Goal: Transaction & Acquisition: Book appointment/travel/reservation

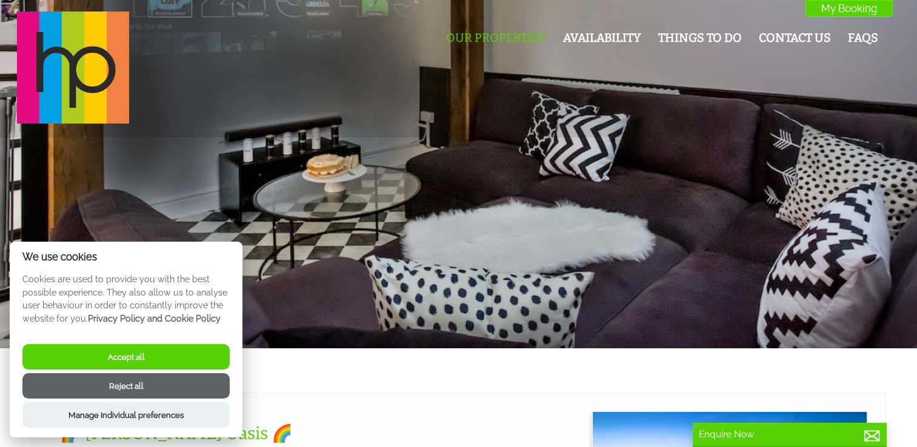
scroll to position [0, 11]
click at [175, 356] on button "Accept all" at bounding box center [125, 356] width 207 height 25
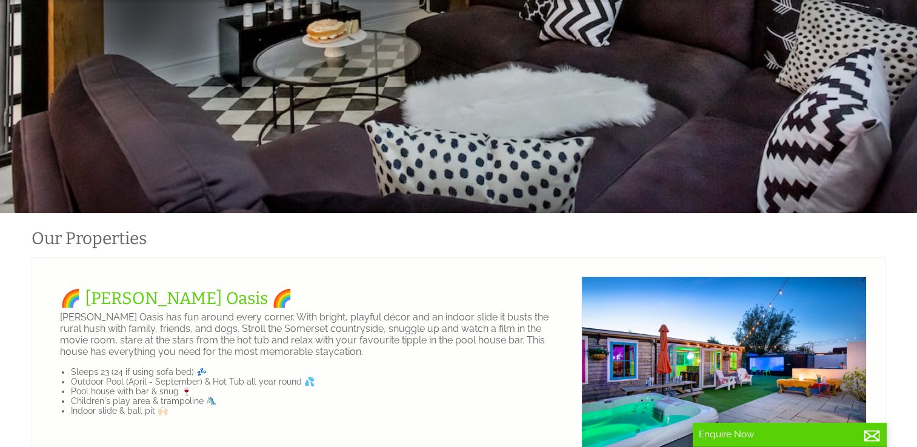
scroll to position [136, 0]
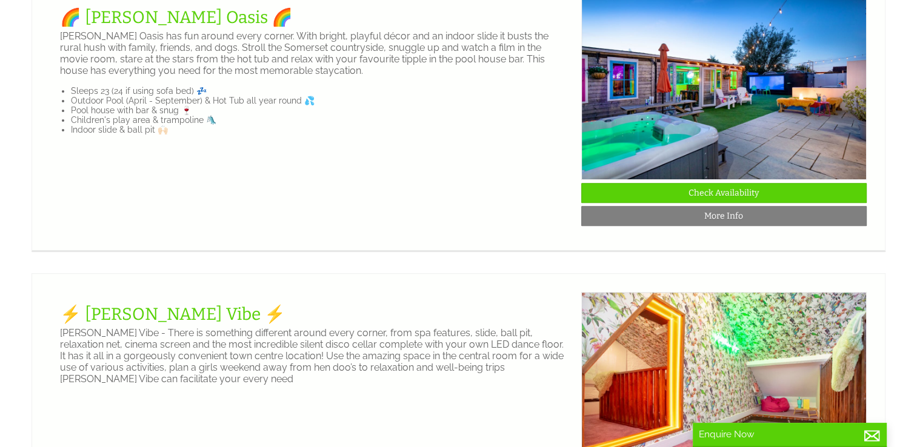
scroll to position [509, 0]
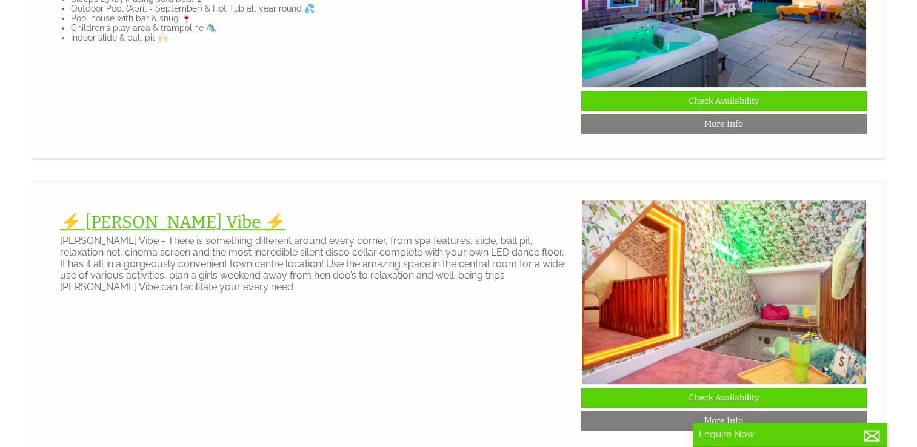
click at [155, 232] on link "⚡️ [PERSON_NAME] Vibe ⚡️" at bounding box center [173, 222] width 226 height 20
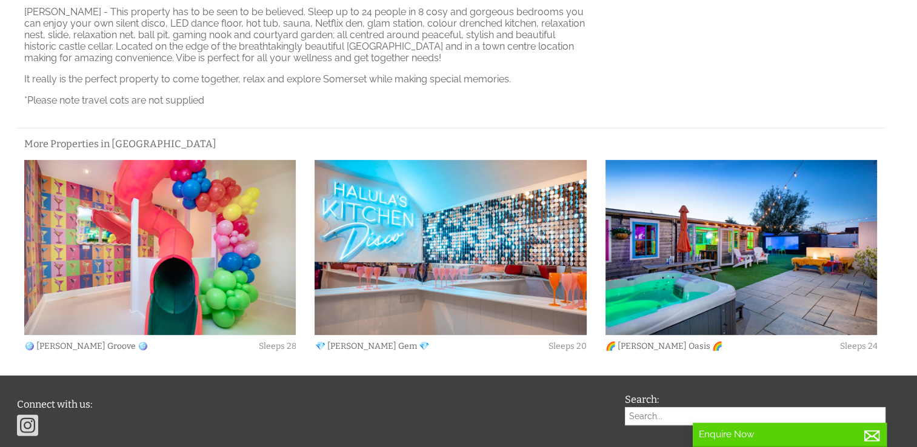
scroll to position [432, 0]
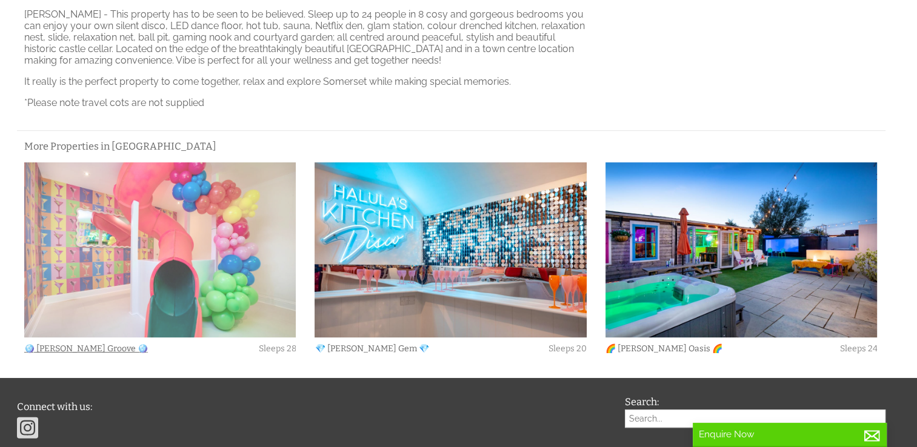
click at [196, 263] on img at bounding box center [160, 250] width 272 height 176
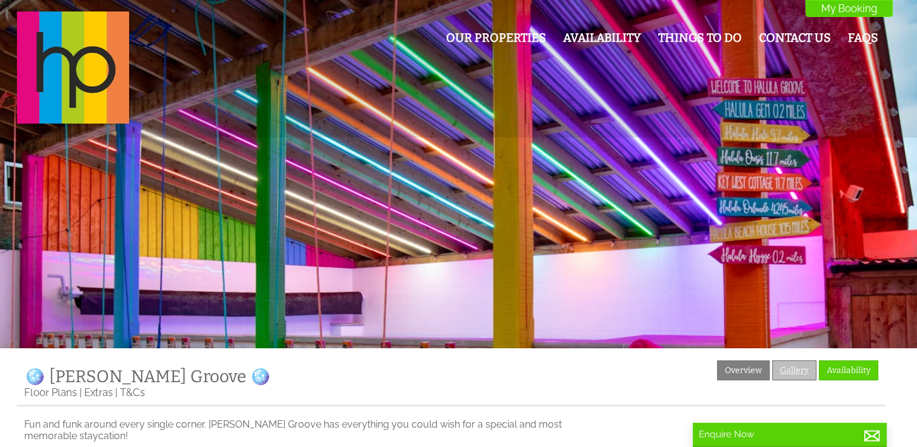
click at [783, 372] on link "Gallery" at bounding box center [794, 371] width 44 height 20
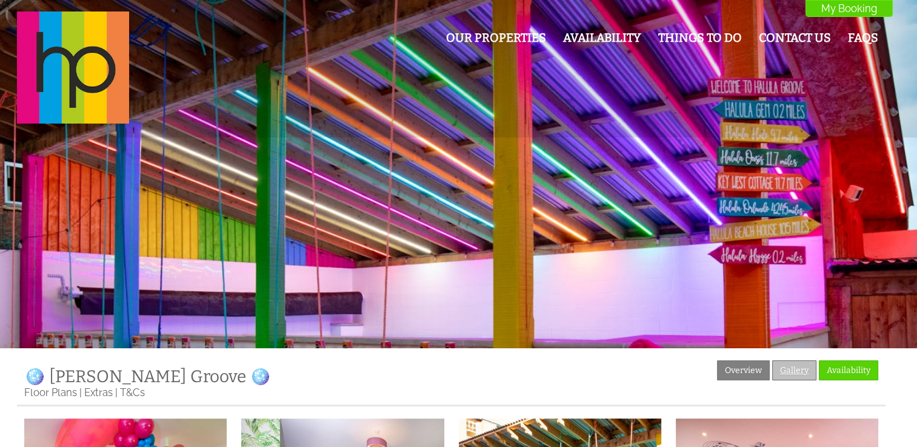
click at [806, 373] on link "Gallery" at bounding box center [794, 371] width 44 height 20
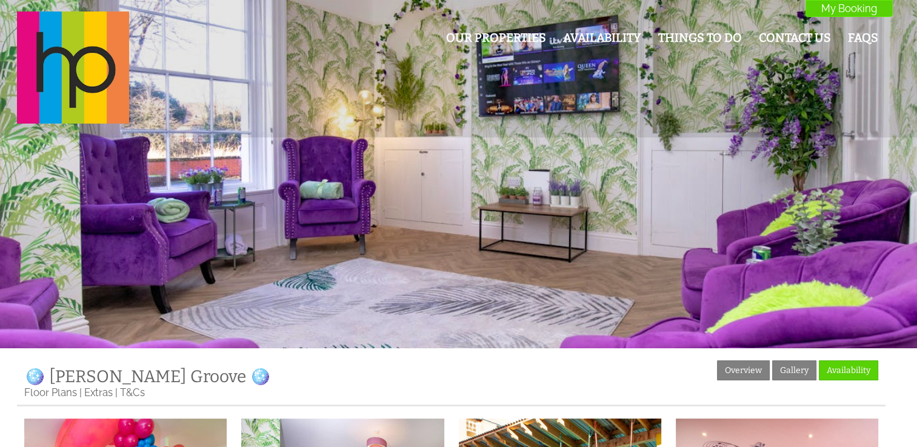
click at [879, 142] on div at bounding box center [458, 174] width 917 height 349
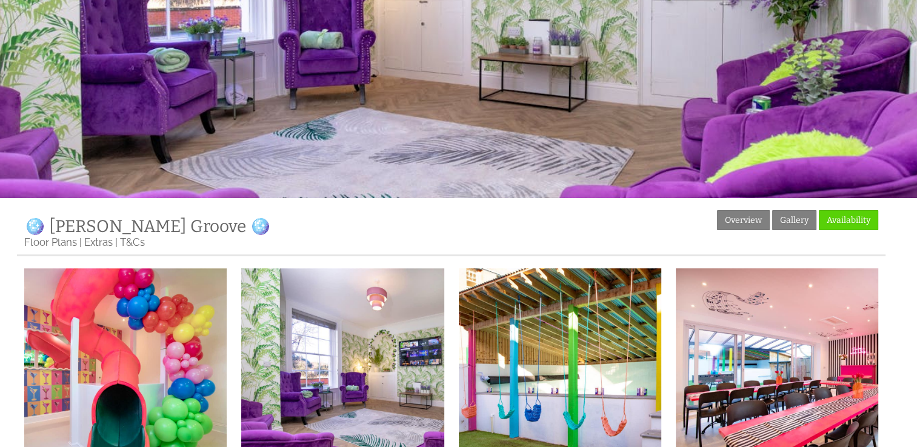
scroll to position [152, 0]
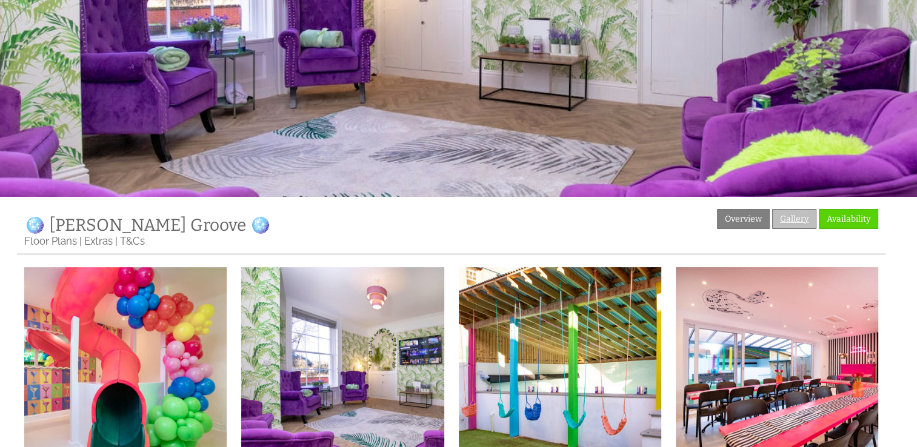
click at [795, 213] on link "Gallery" at bounding box center [794, 219] width 44 height 20
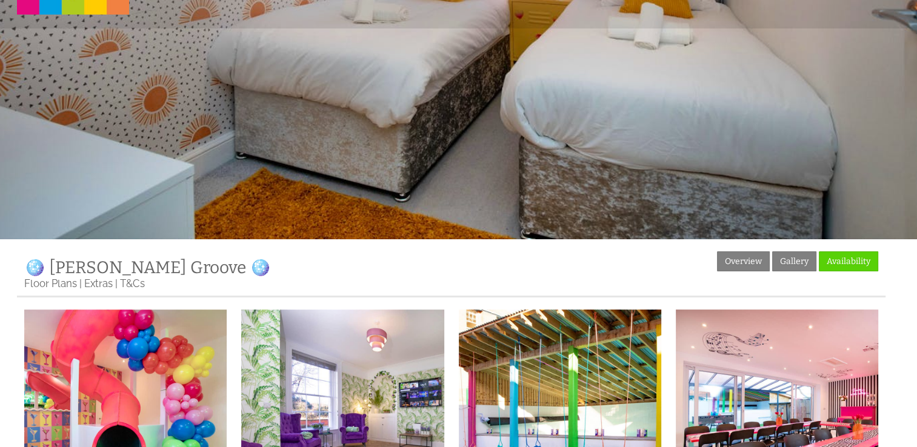
scroll to position [0, 0]
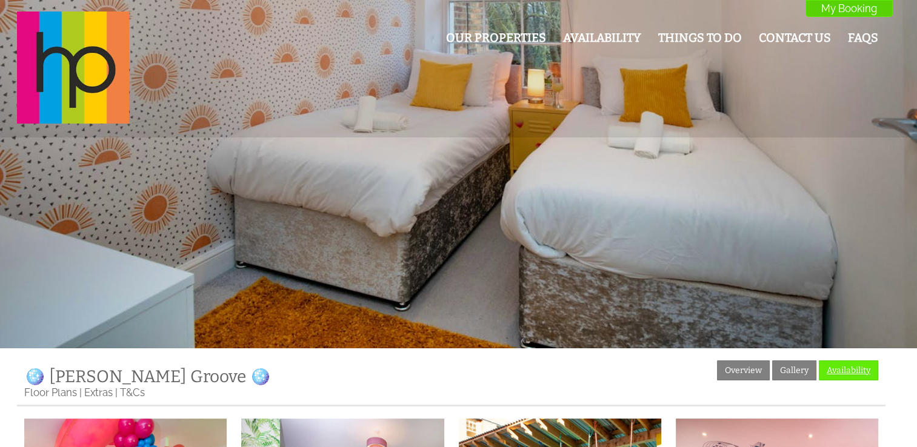
click at [834, 367] on link "Availability" at bounding box center [848, 371] width 59 height 20
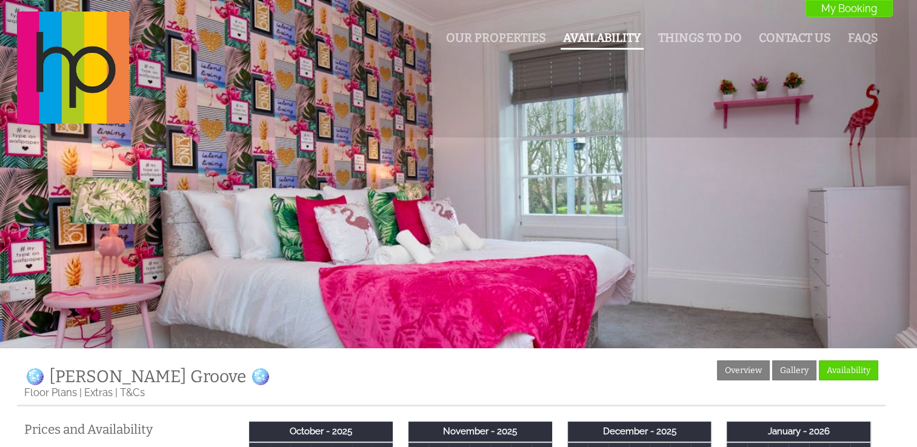
click at [599, 28] on li "Availability" at bounding box center [602, 38] width 83 height 21
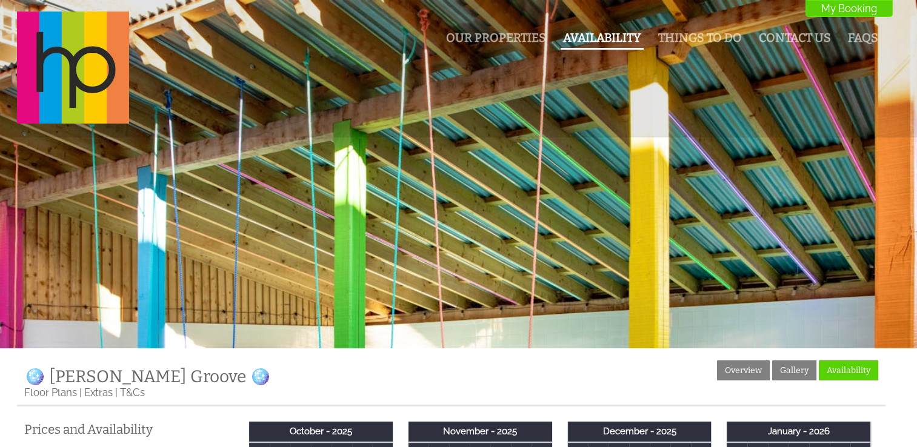
click at [594, 32] on link "Availability" at bounding box center [602, 38] width 78 height 14
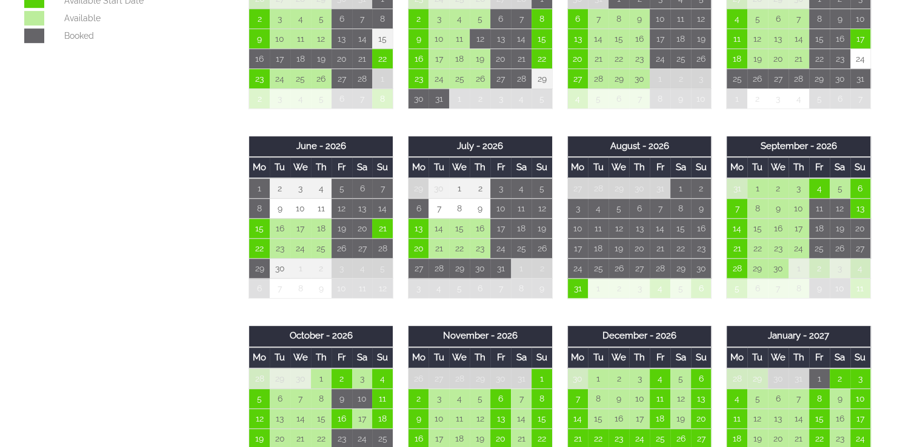
scroll to position [668, 0]
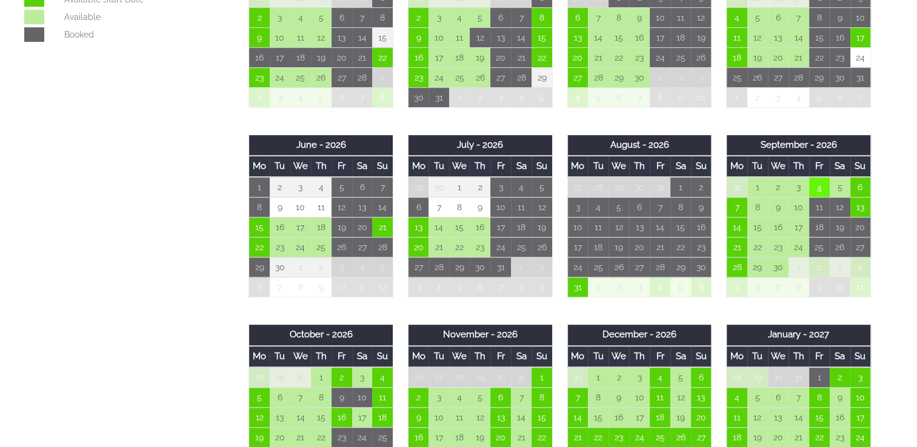
click at [818, 179] on td "4" at bounding box center [819, 187] width 21 height 21
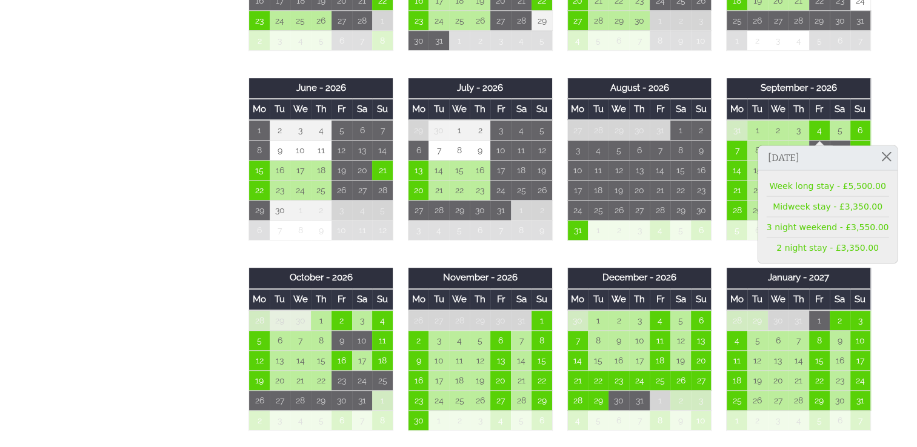
scroll to position [724, 0]
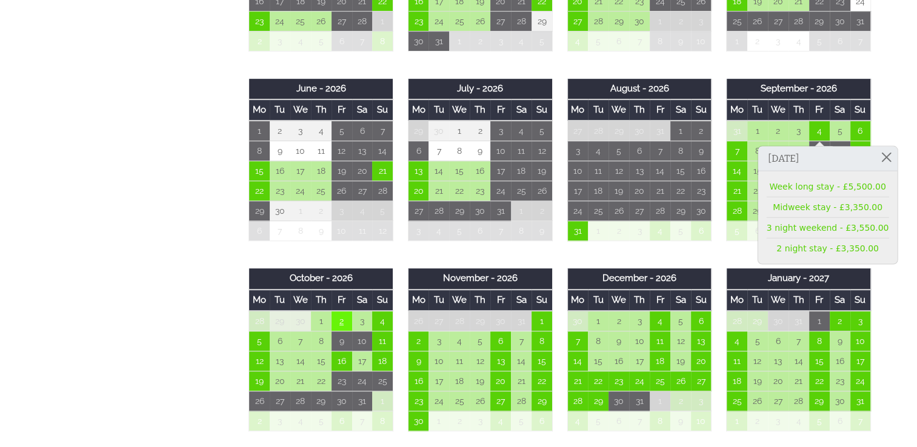
click at [344, 312] on td "2" at bounding box center [342, 321] width 21 height 21
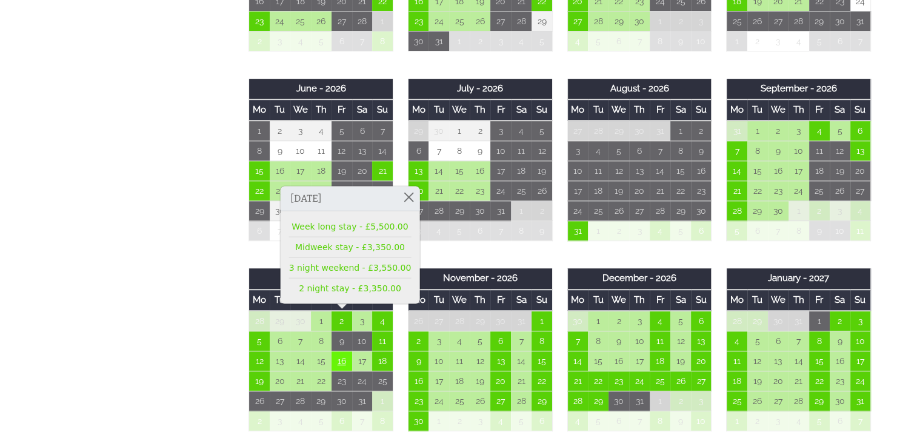
click at [341, 366] on td "16" at bounding box center [342, 362] width 21 height 20
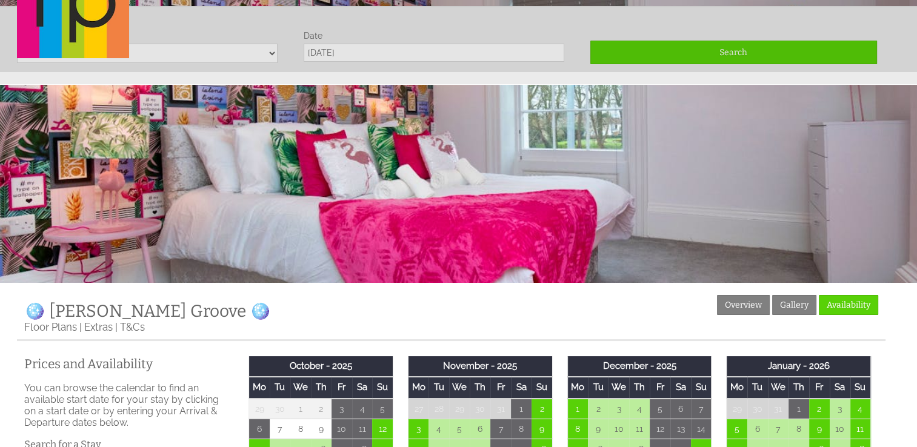
scroll to position [0, 0]
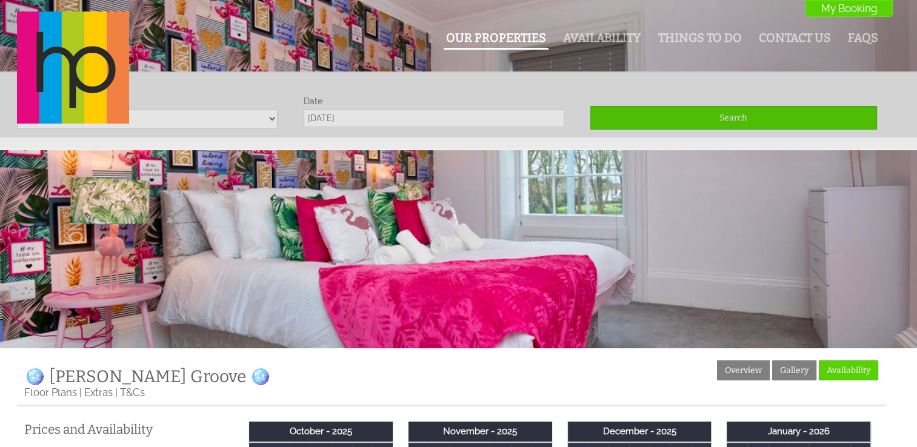
click at [522, 33] on link "Our Properties" at bounding box center [496, 38] width 100 height 14
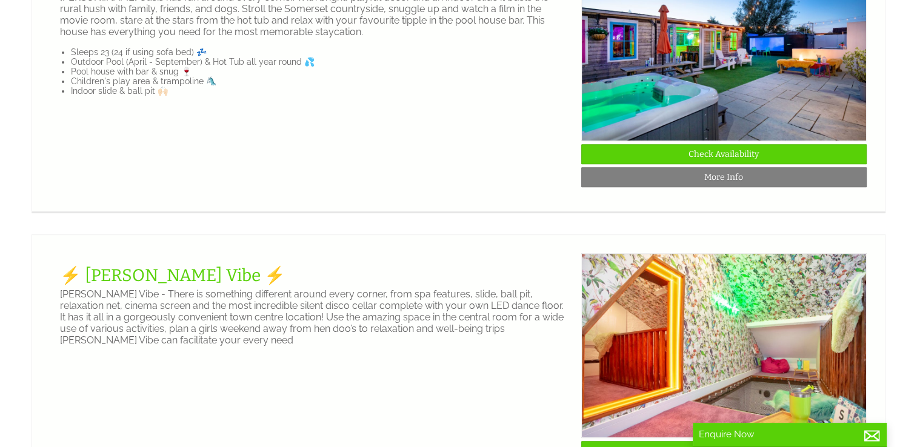
scroll to position [543, 0]
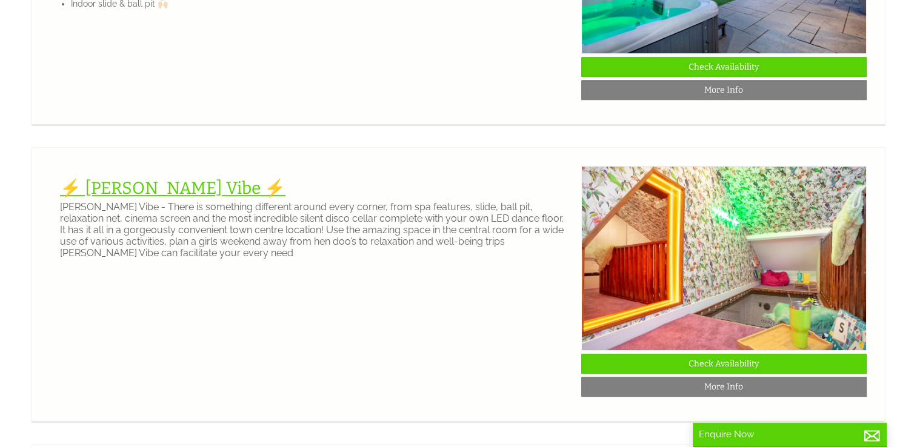
click at [136, 198] on link "⚡️ [PERSON_NAME] Vibe ⚡️" at bounding box center [173, 188] width 226 height 20
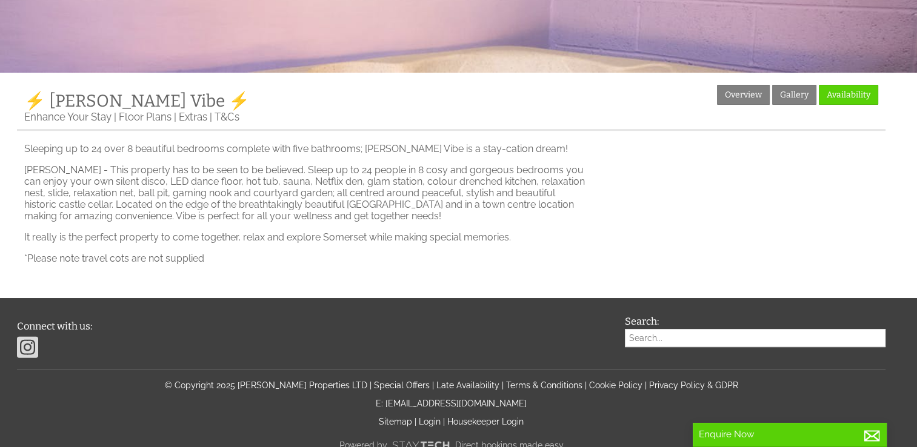
scroll to position [275, 0]
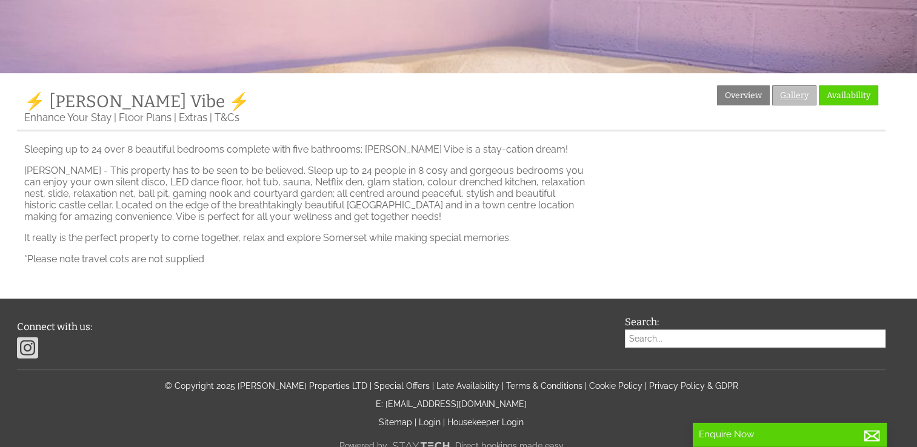
click at [798, 85] on link "Gallery" at bounding box center [794, 95] width 44 height 20
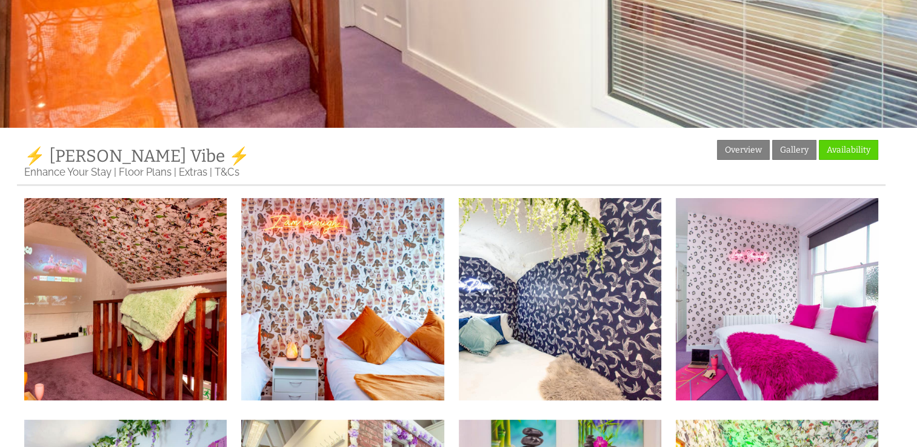
scroll to position [196, 0]
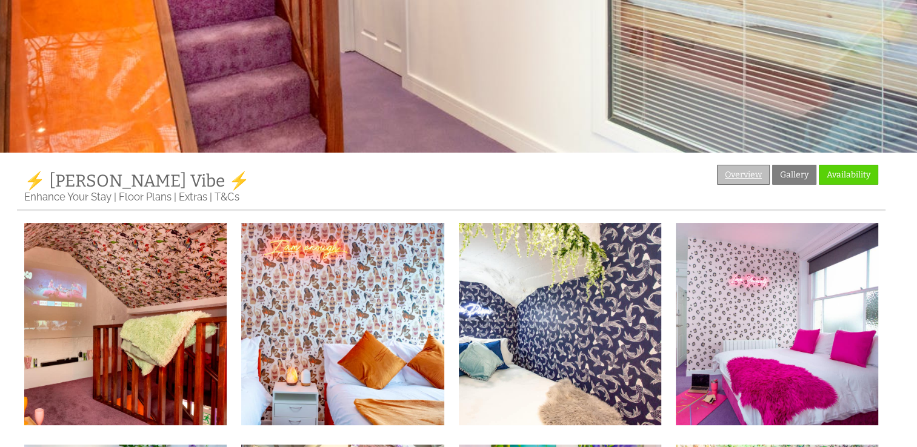
click at [760, 176] on link "Overview" at bounding box center [743, 175] width 53 height 20
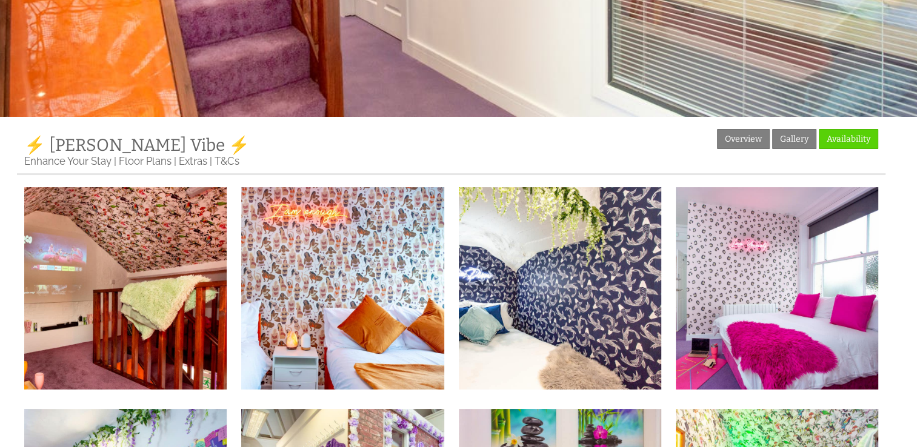
scroll to position [212, 0]
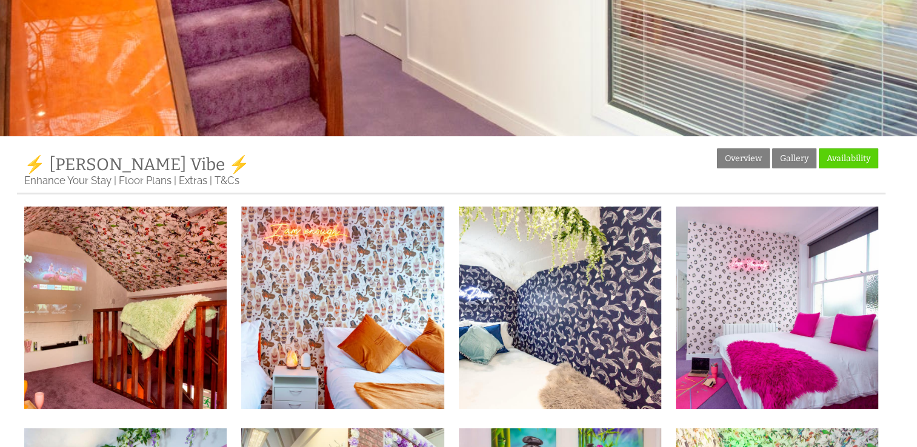
scroll to position [275, 0]
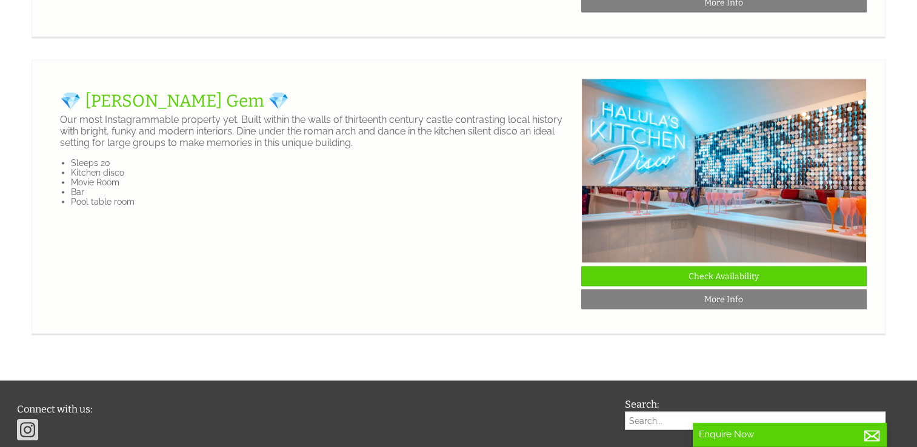
scroll to position [2417, 0]
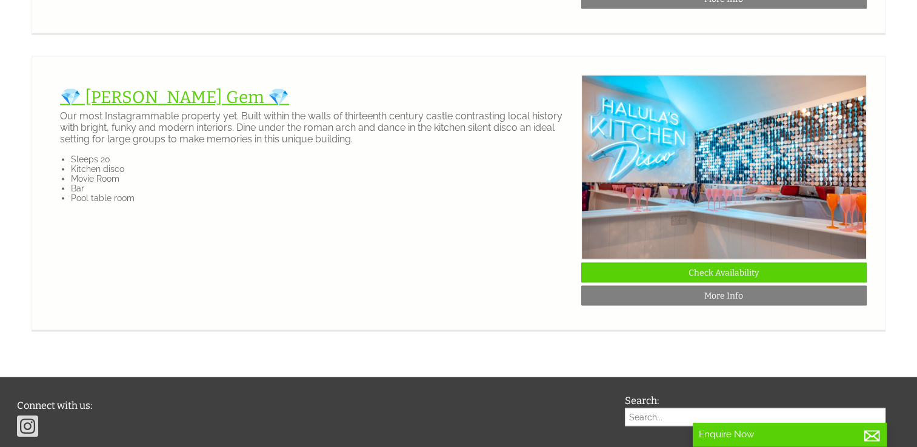
click at [163, 107] on link "💎 [PERSON_NAME] Gem 💎" at bounding box center [174, 97] width 229 height 20
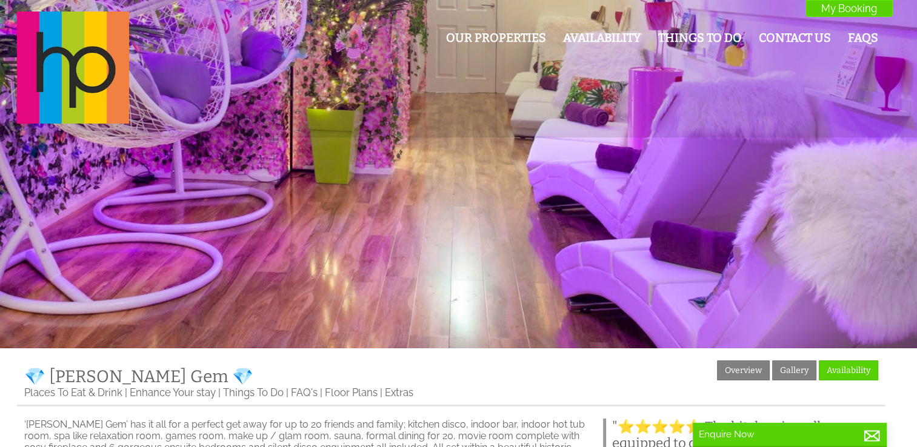
scroll to position [169, 0]
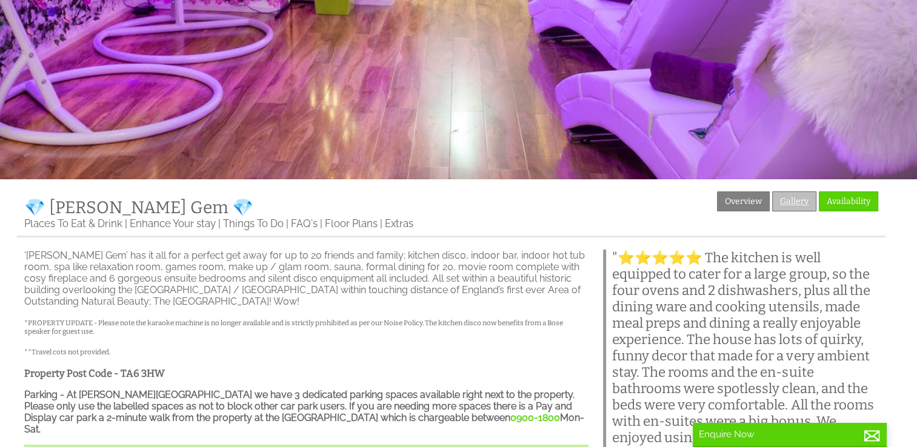
click at [802, 198] on link "Gallery" at bounding box center [794, 202] width 44 height 20
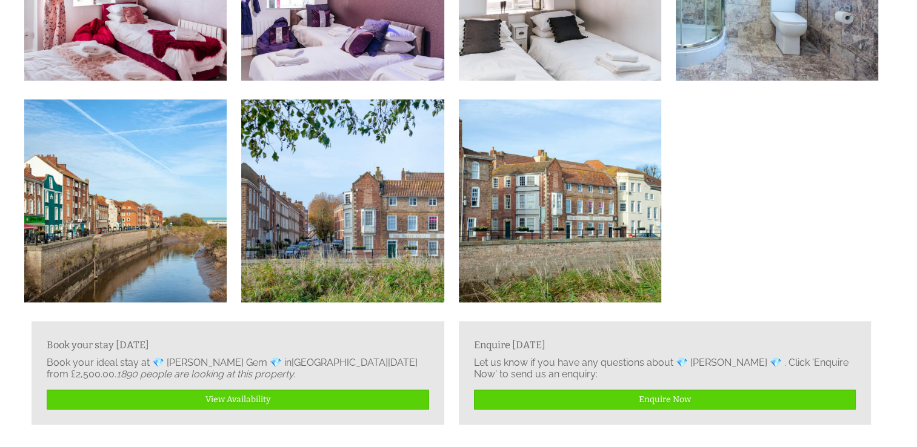
scroll to position [1428, 0]
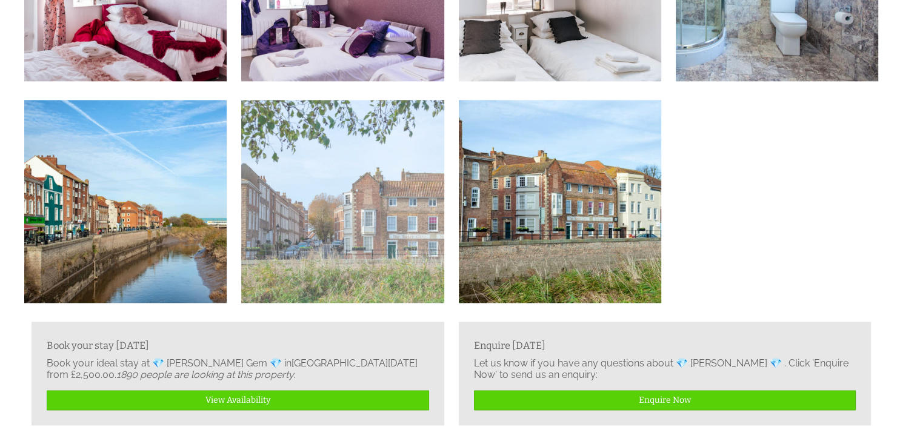
click at [364, 258] on img at bounding box center [342, 201] width 203 height 203
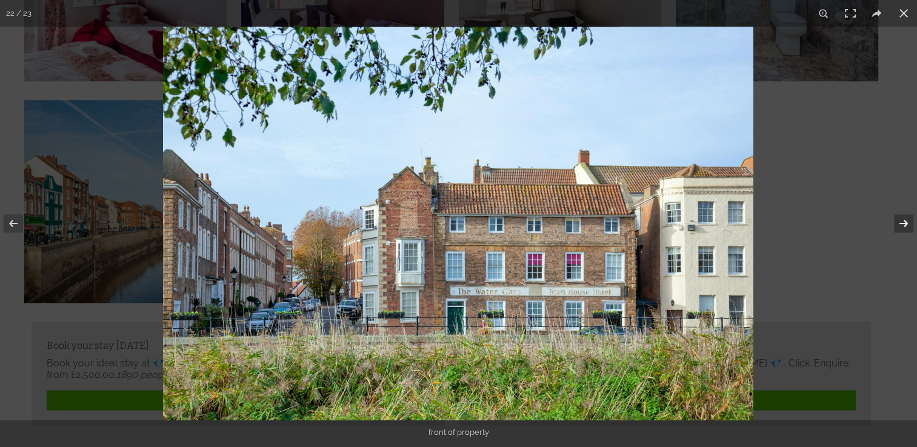
click at [900, 218] on button at bounding box center [896, 223] width 42 height 61
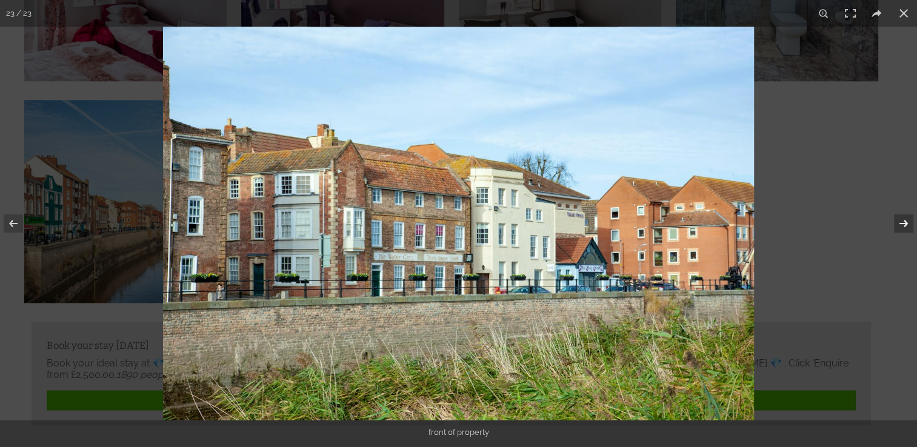
click at [900, 218] on button at bounding box center [896, 223] width 42 height 61
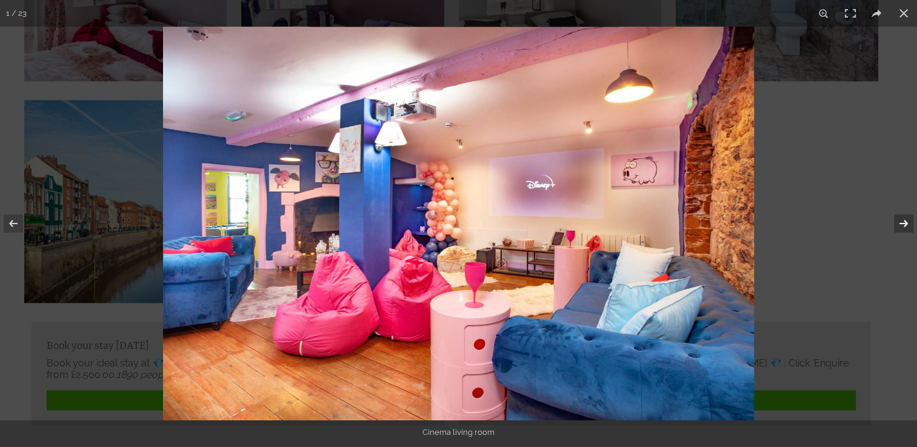
click at [900, 218] on button at bounding box center [896, 223] width 42 height 61
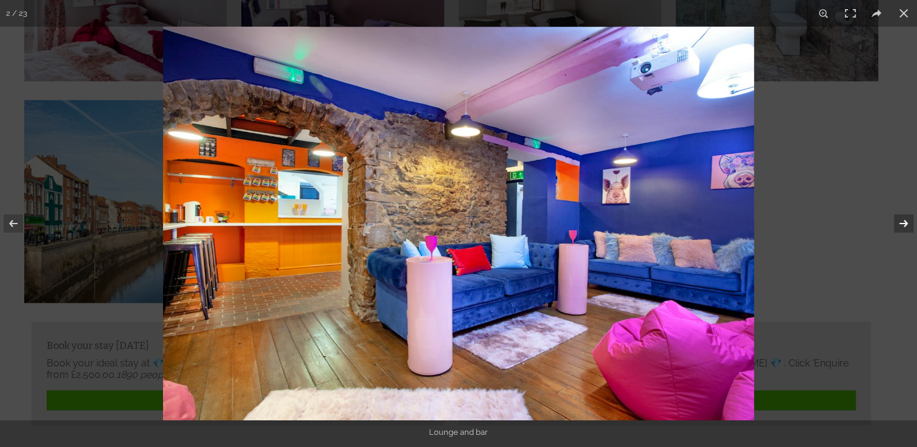
click at [900, 218] on button at bounding box center [896, 223] width 42 height 61
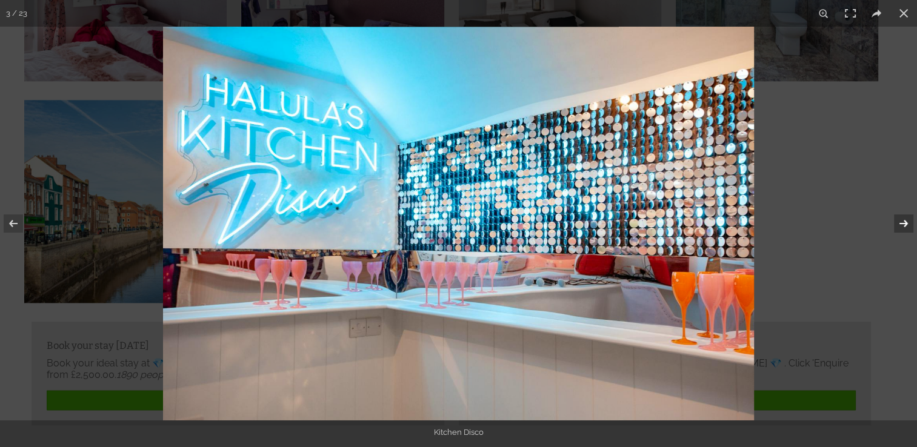
click at [900, 218] on button at bounding box center [896, 223] width 42 height 61
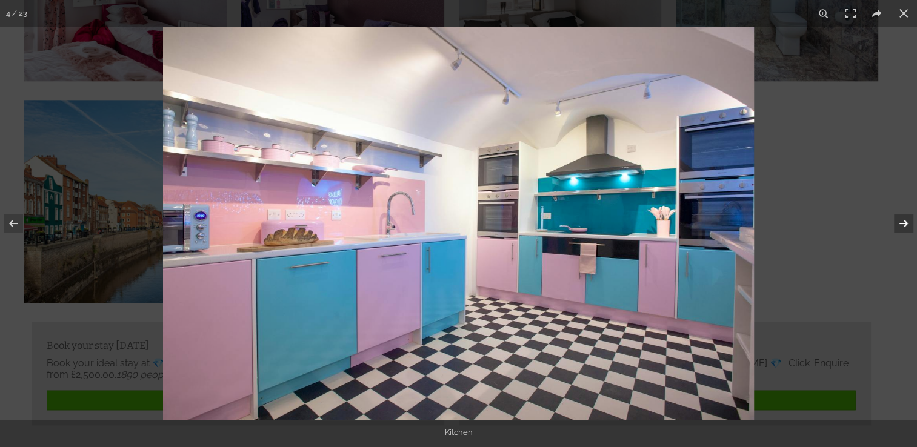
click at [900, 218] on button at bounding box center [896, 223] width 42 height 61
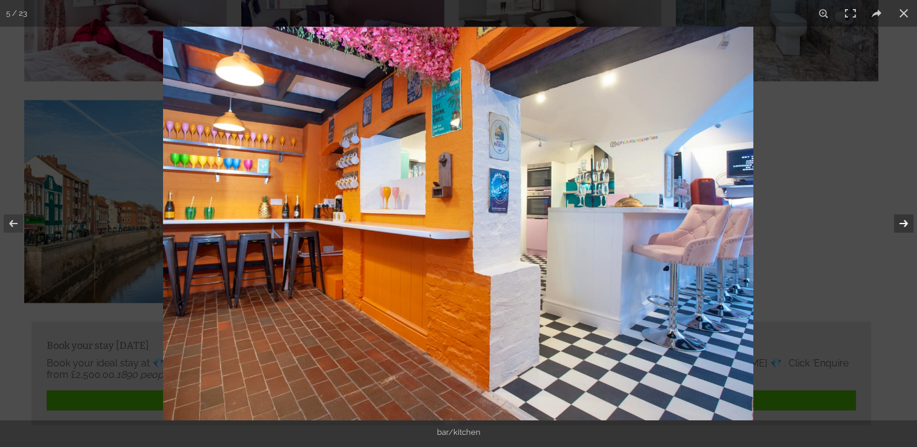
click at [900, 218] on button at bounding box center [896, 223] width 42 height 61
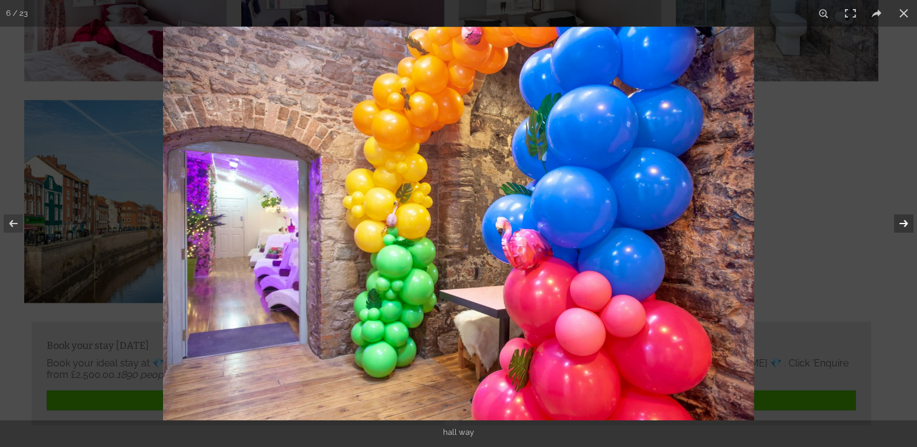
click at [900, 218] on button at bounding box center [896, 223] width 42 height 61
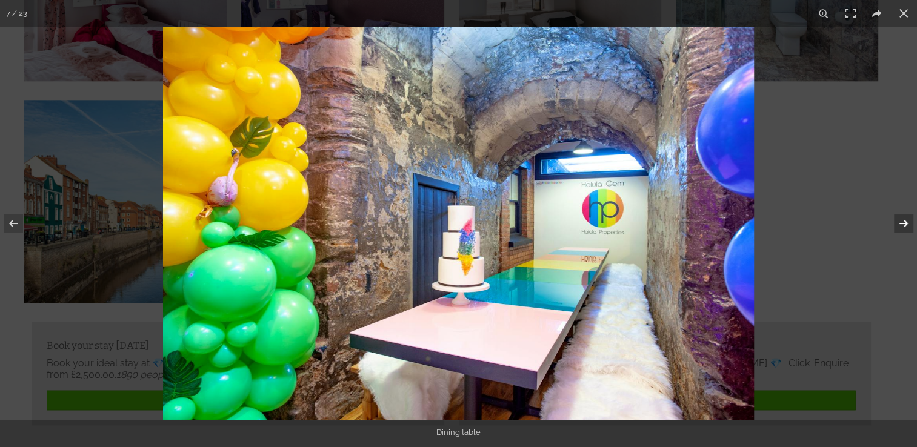
click at [900, 218] on button at bounding box center [896, 223] width 42 height 61
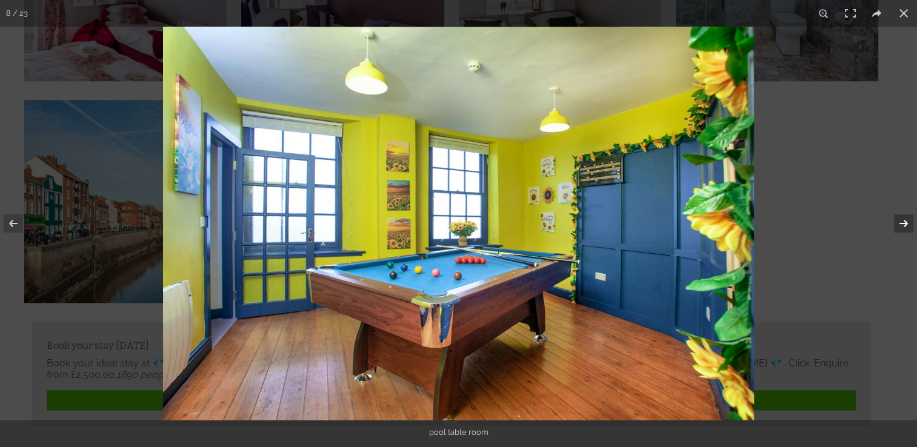
click at [900, 218] on button at bounding box center [896, 223] width 42 height 61
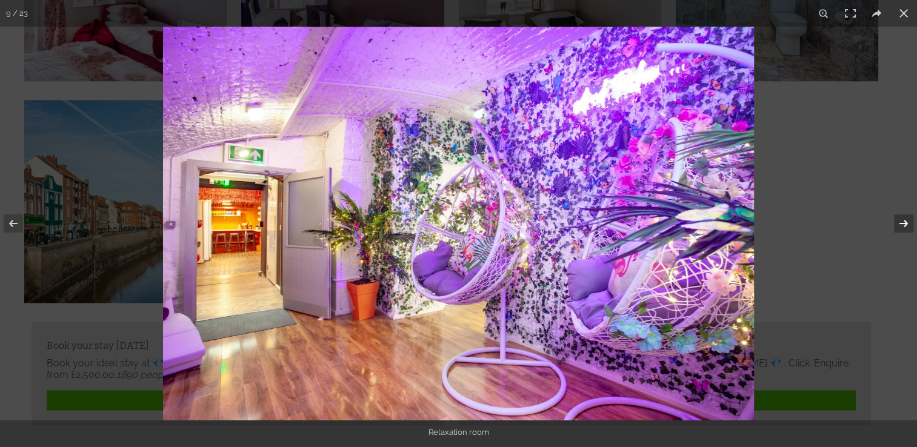
click at [900, 218] on button at bounding box center [896, 223] width 42 height 61
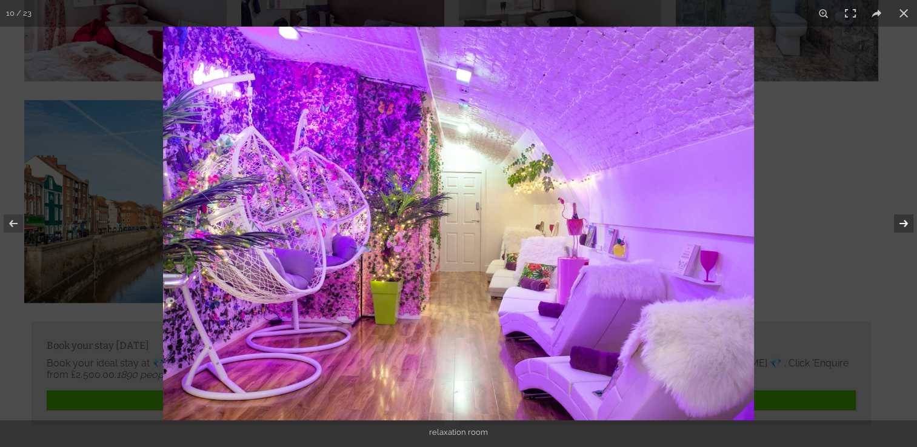
click at [900, 218] on button at bounding box center [896, 223] width 42 height 61
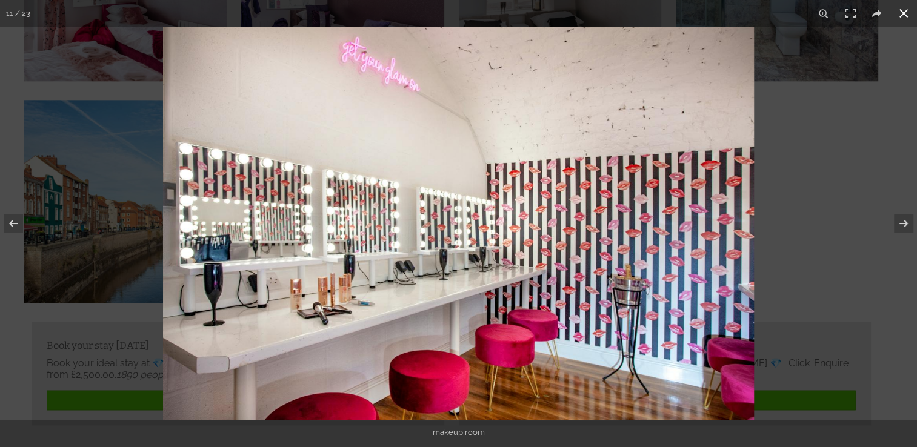
click at [906, 18] on button at bounding box center [904, 13] width 27 height 27
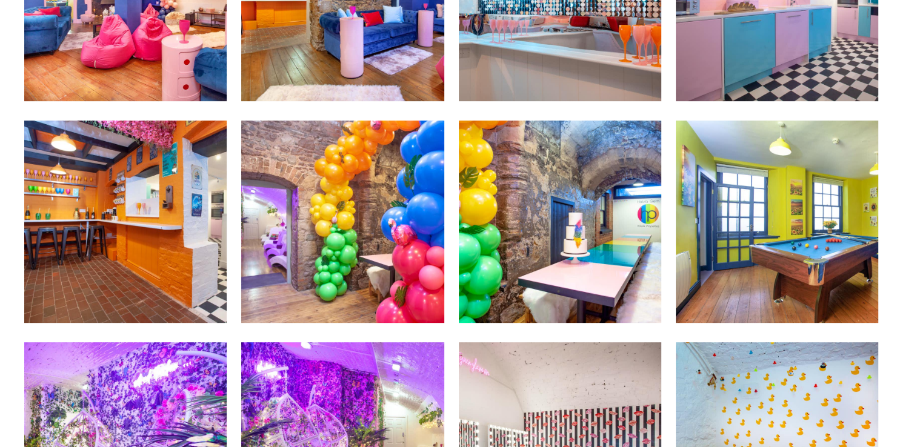
scroll to position [0, 0]
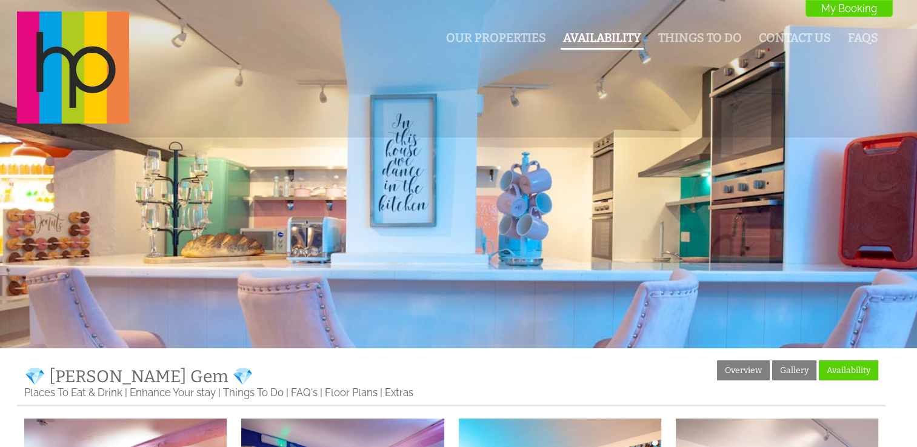
click at [578, 36] on link "Availability" at bounding box center [602, 38] width 78 height 14
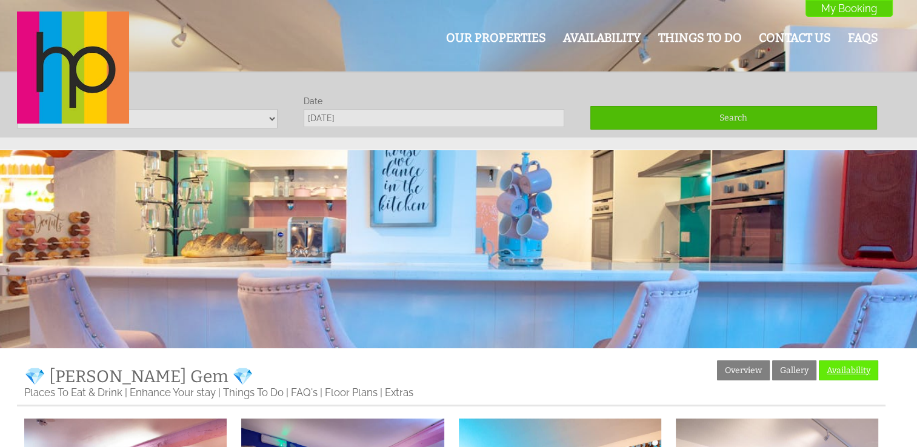
click at [832, 375] on link "Availability" at bounding box center [848, 371] width 59 height 20
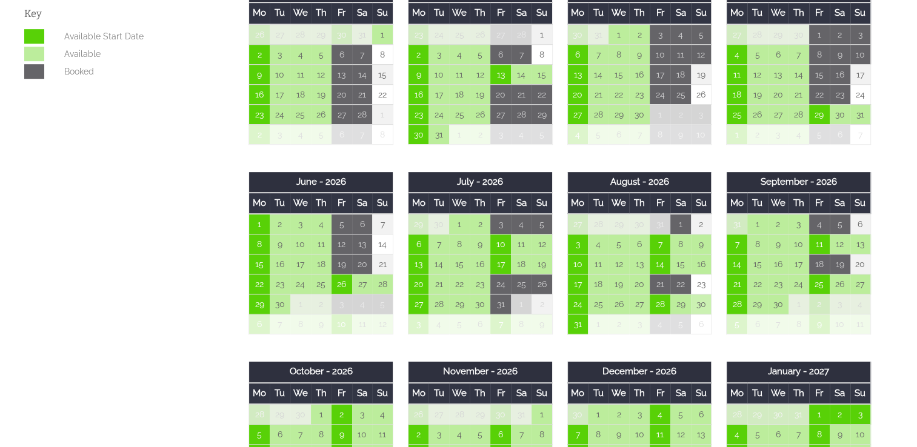
scroll to position [740, 0]
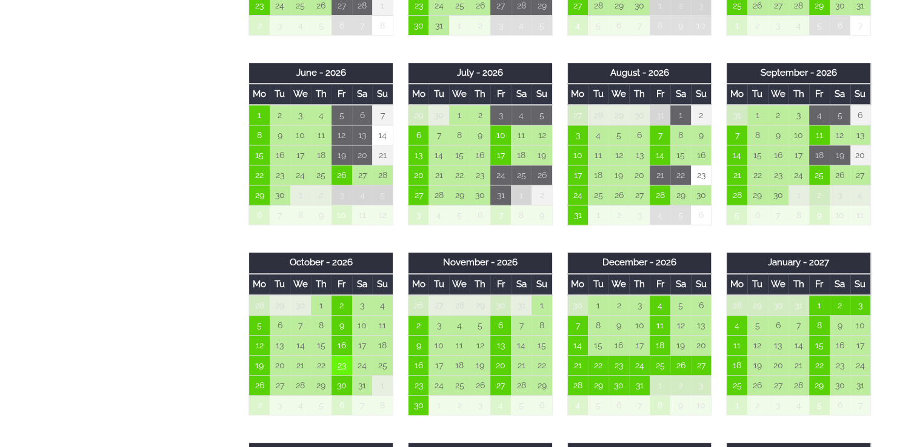
click at [341, 360] on td "23" at bounding box center [342, 366] width 21 height 20
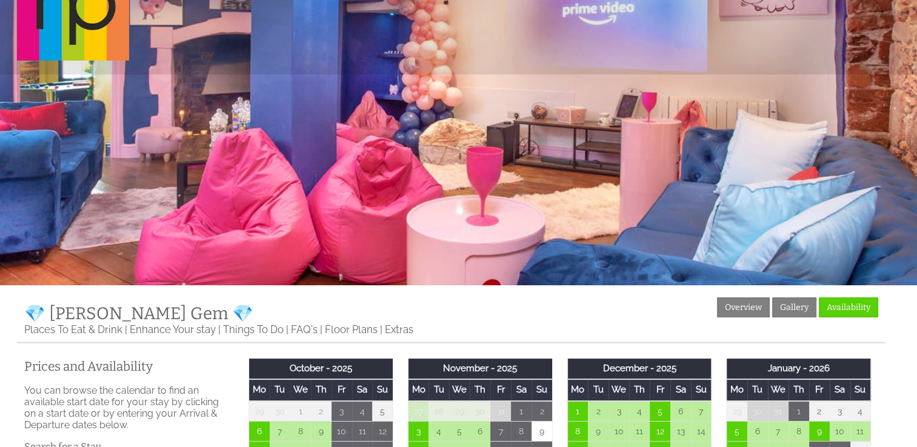
scroll to position [0, 0]
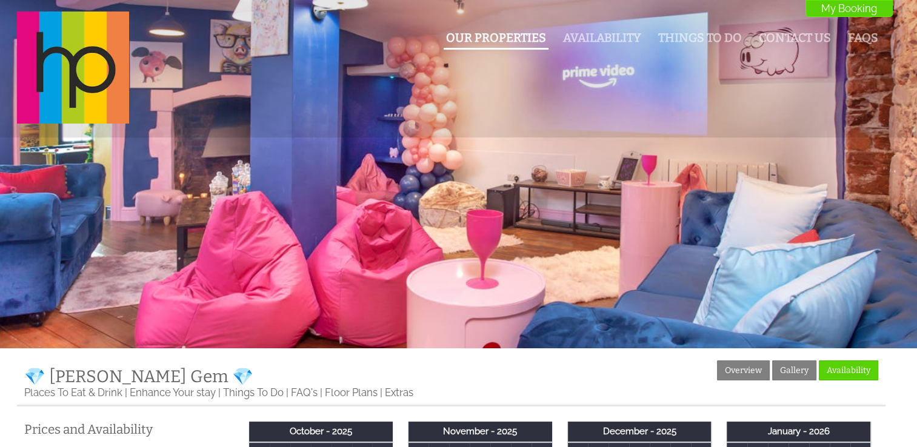
click at [501, 30] on li "Our Properties" at bounding box center [496, 38] width 105 height 21
click at [507, 42] on link "Our Properties" at bounding box center [496, 38] width 100 height 14
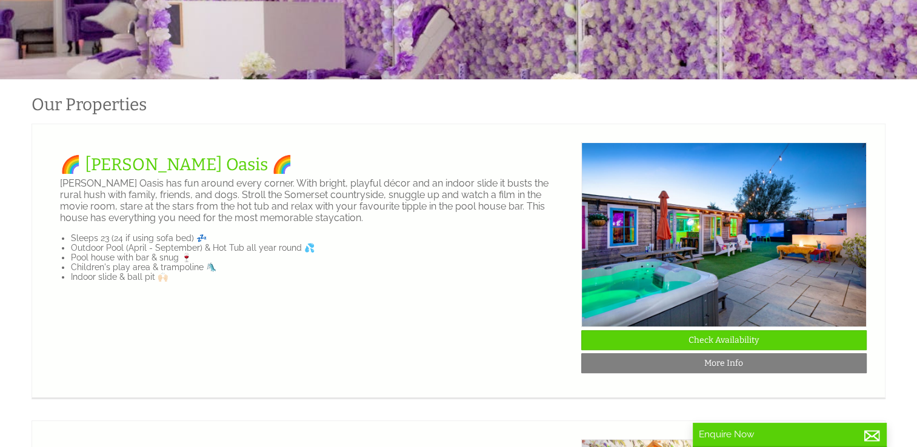
scroll to position [258, 0]
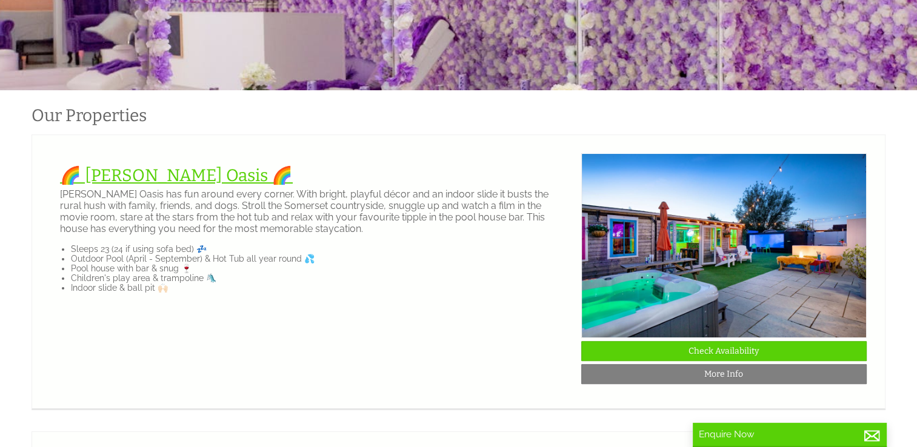
click at [165, 170] on link "🌈 [PERSON_NAME] Oasis 🌈" at bounding box center [176, 176] width 233 height 20
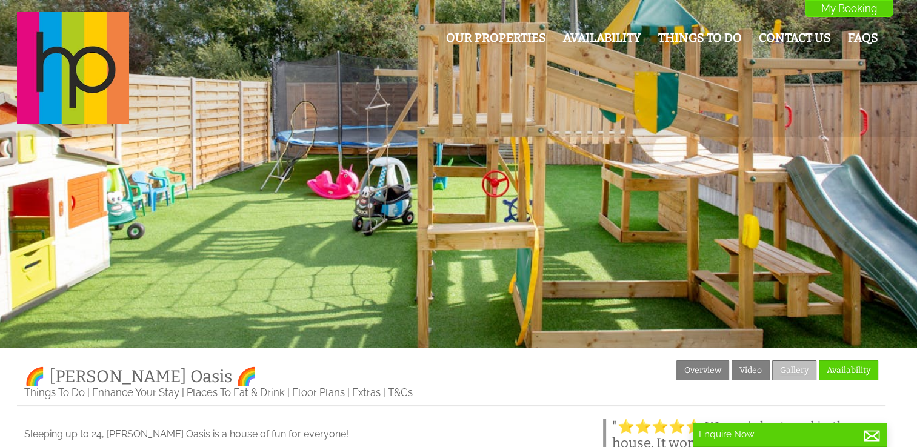
click at [799, 368] on link "Gallery" at bounding box center [794, 371] width 44 height 20
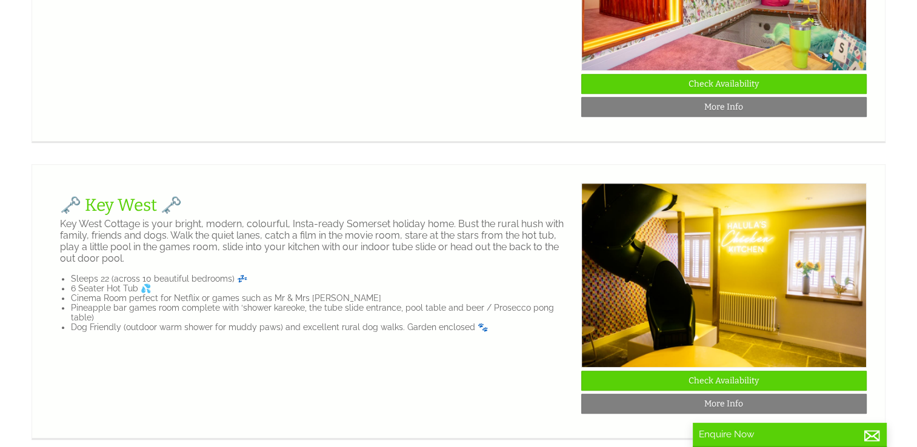
scroll to position [823, 0]
click at [127, 215] on link "🗝️ Key West 🗝️" at bounding box center [121, 205] width 122 height 20
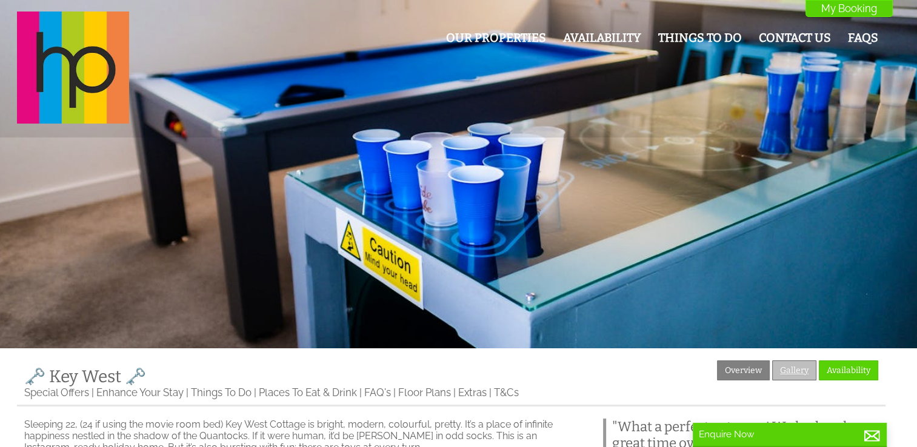
click at [795, 380] on link "Gallery" at bounding box center [794, 371] width 44 height 20
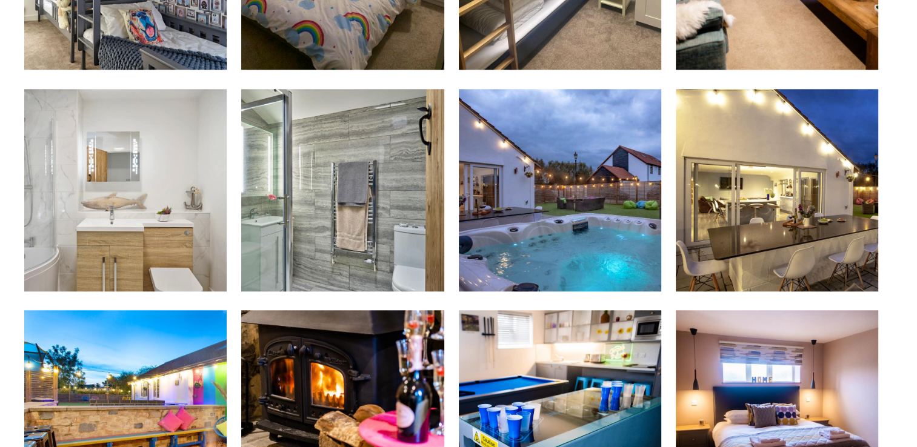
scroll to position [1251, 0]
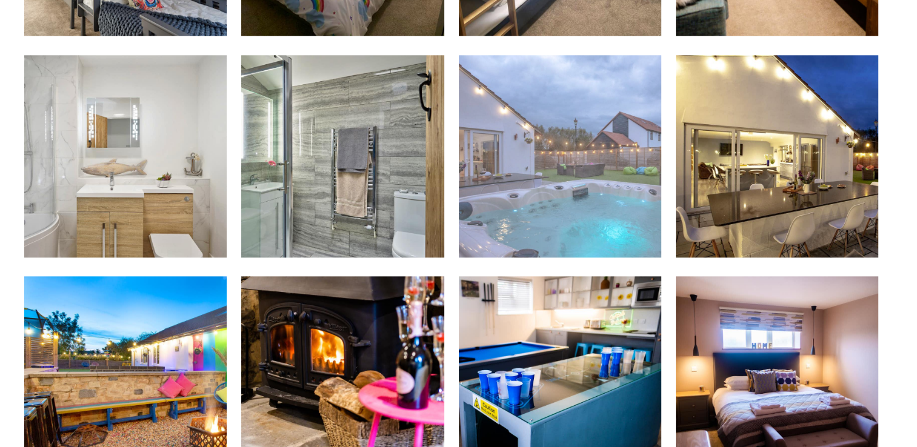
click at [607, 139] on img at bounding box center [560, 156] width 203 height 203
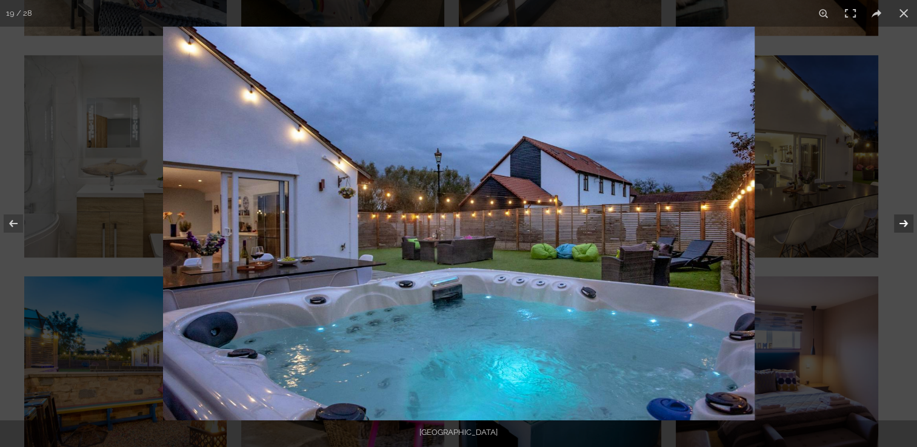
click at [905, 222] on button at bounding box center [896, 223] width 42 height 61
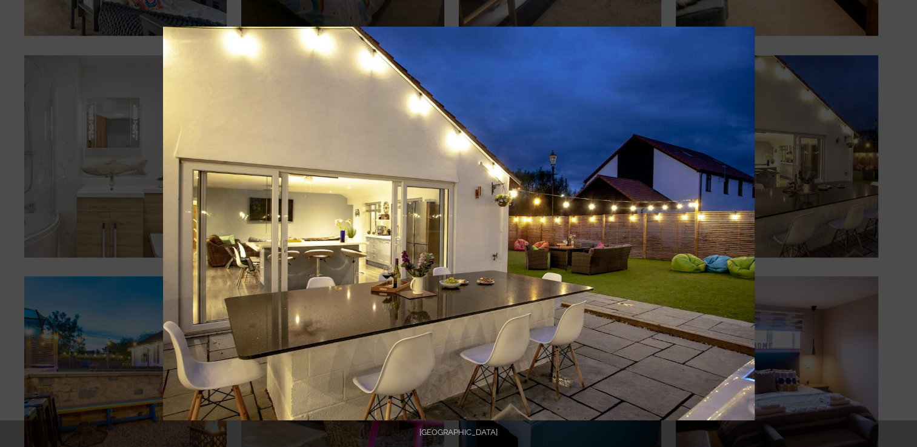
click at [905, 222] on button at bounding box center [896, 223] width 42 height 61
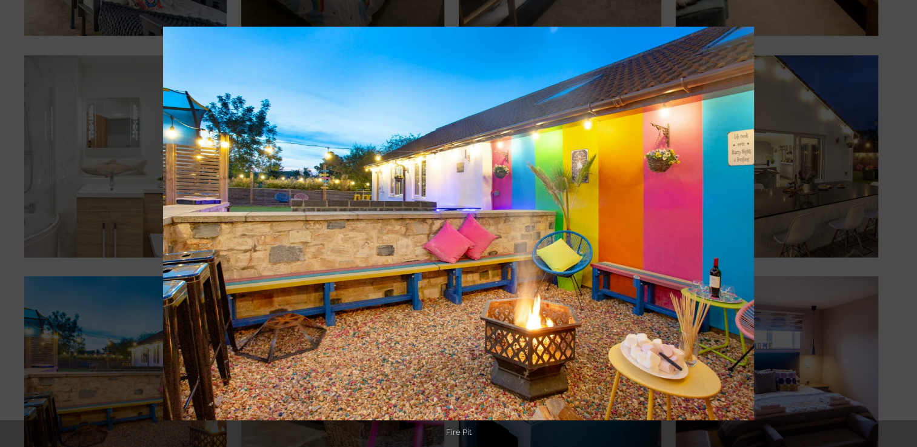
click at [905, 222] on button at bounding box center [896, 223] width 42 height 61
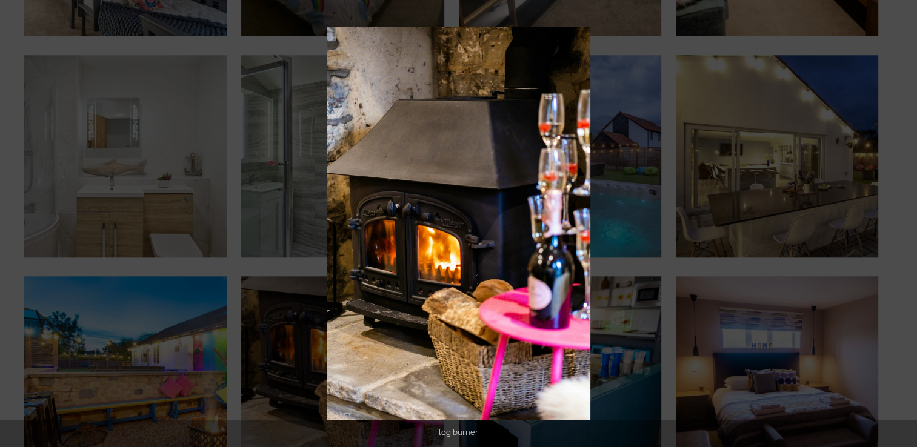
click at [905, 222] on button at bounding box center [896, 223] width 42 height 61
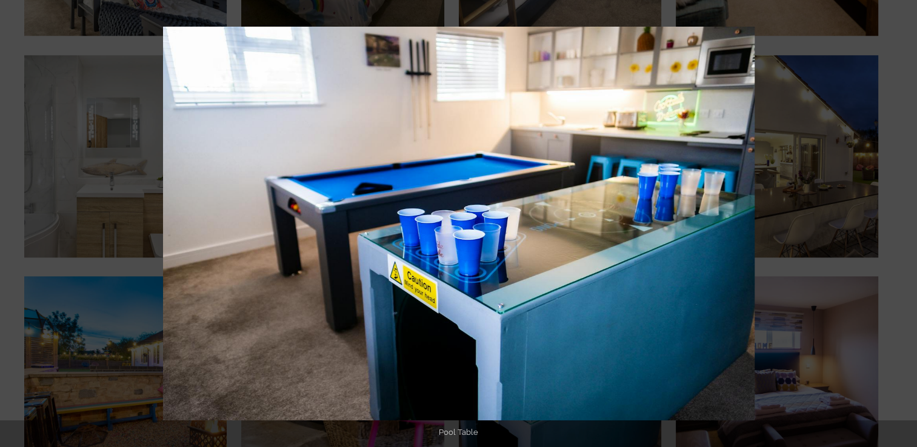
click at [905, 222] on button at bounding box center [896, 223] width 42 height 61
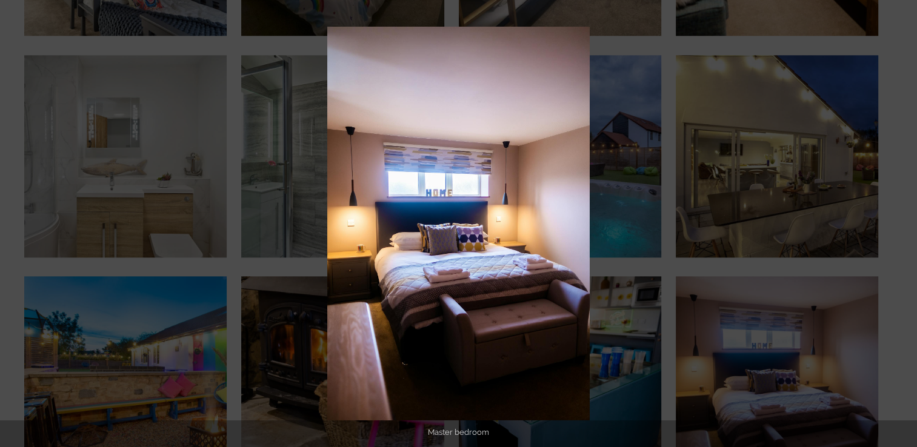
click at [905, 222] on button at bounding box center [896, 223] width 42 height 61
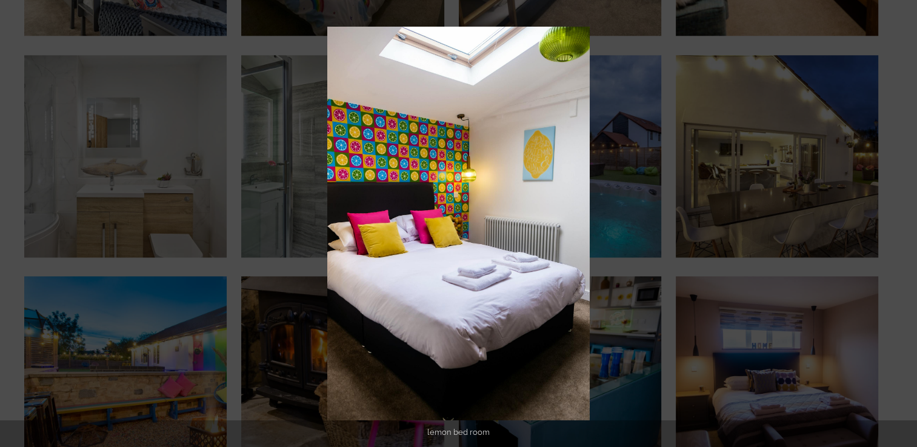
click at [905, 222] on button at bounding box center [896, 223] width 42 height 61
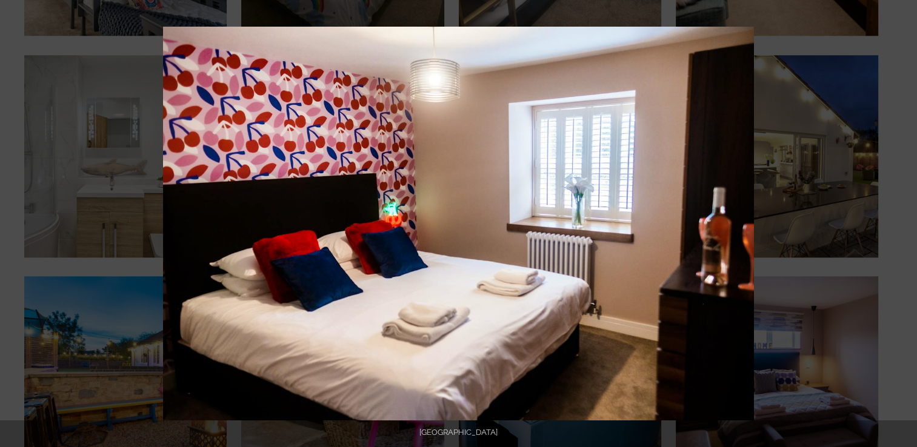
click at [905, 222] on button at bounding box center [896, 223] width 42 height 61
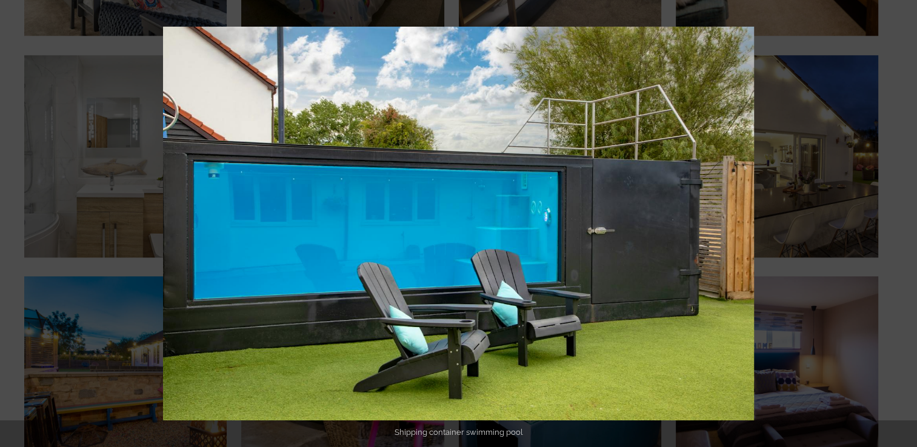
click at [905, 222] on button at bounding box center [896, 223] width 42 height 61
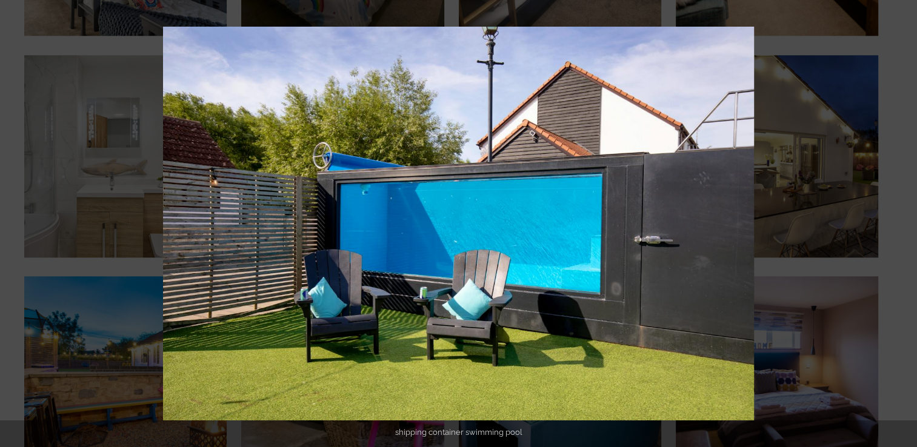
click at [905, 222] on button at bounding box center [896, 223] width 42 height 61
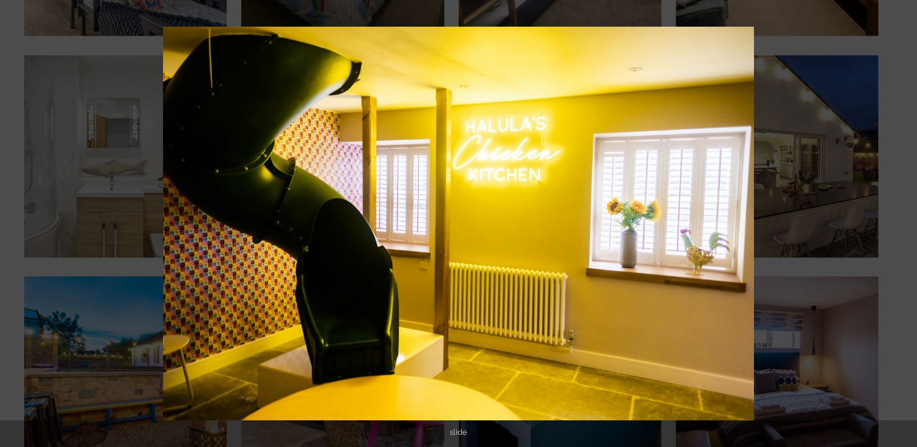
click at [905, 222] on button at bounding box center [896, 223] width 42 height 61
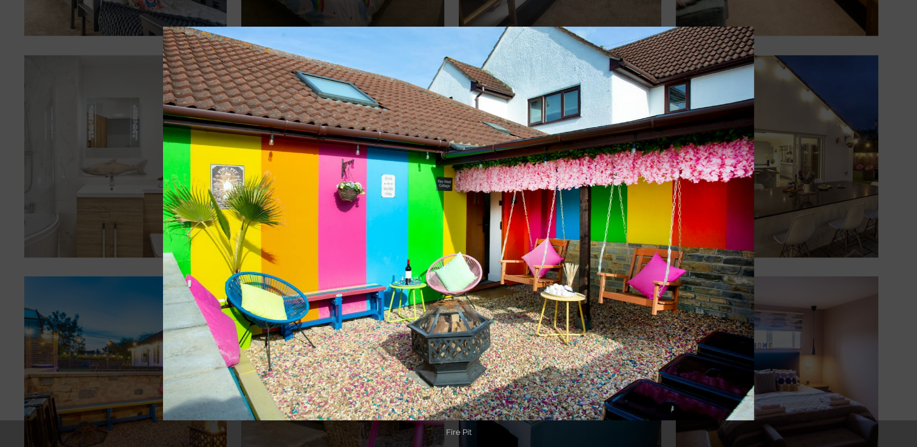
click at [905, 222] on button at bounding box center [896, 223] width 42 height 61
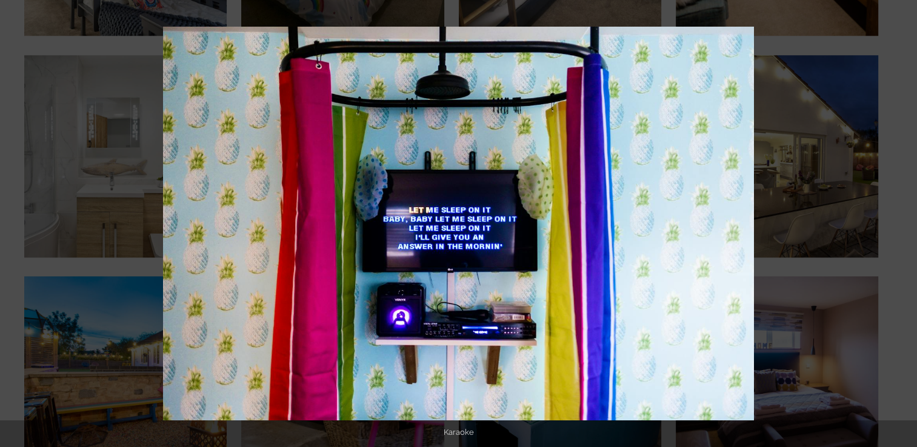
click at [905, 222] on button at bounding box center [896, 223] width 42 height 61
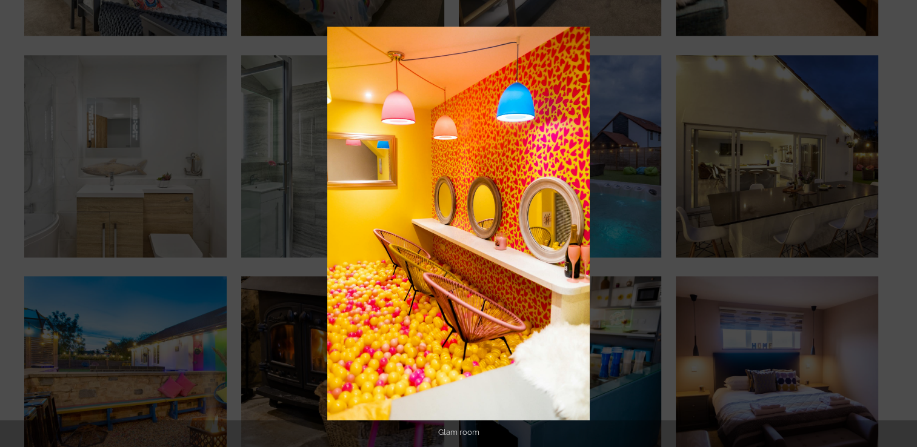
click at [905, 222] on button at bounding box center [896, 223] width 42 height 61
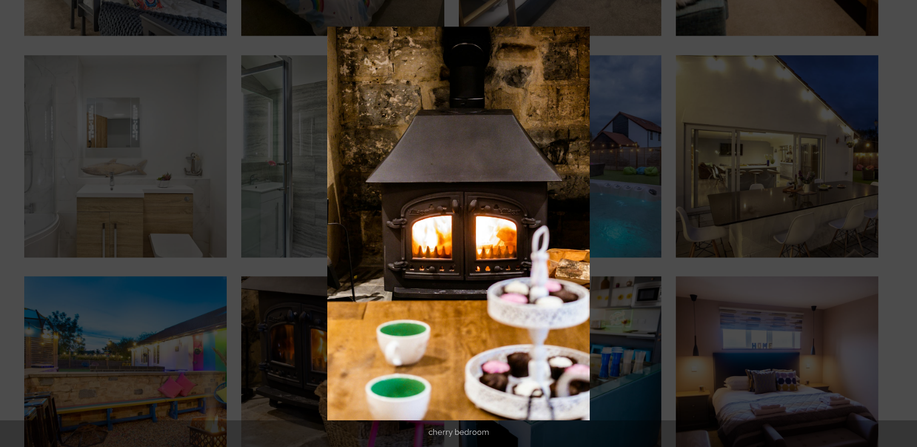
click at [905, 222] on button at bounding box center [896, 223] width 42 height 61
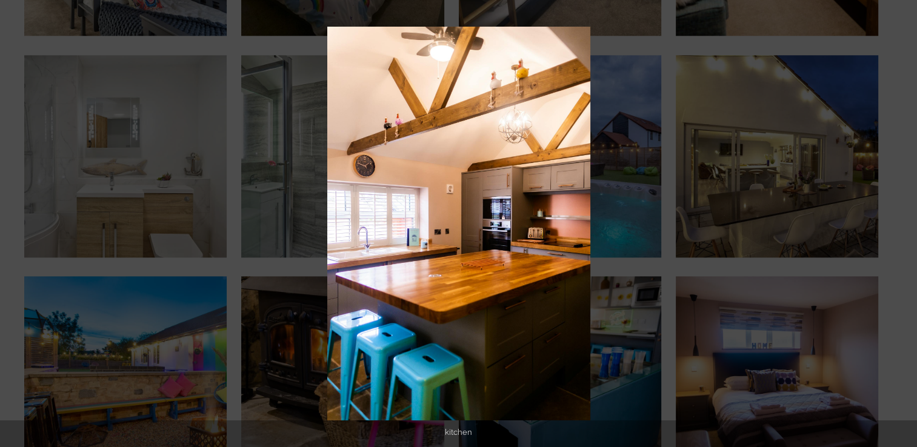
click at [905, 222] on button at bounding box center [896, 223] width 42 height 61
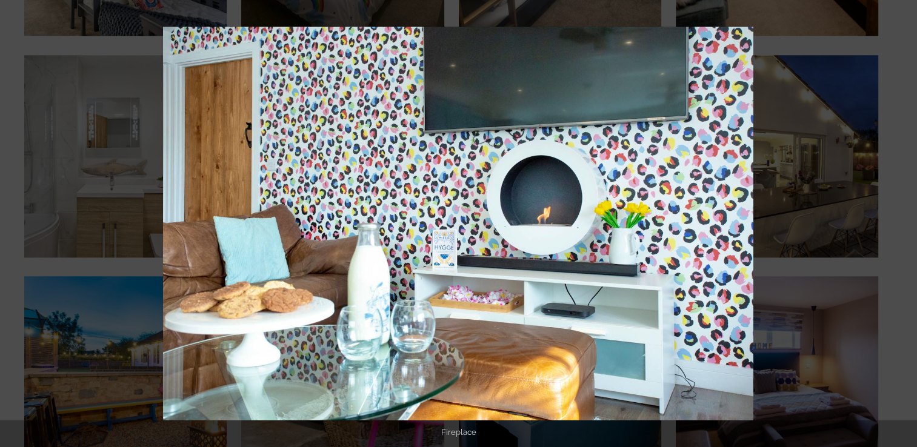
click at [905, 222] on button at bounding box center [896, 223] width 42 height 61
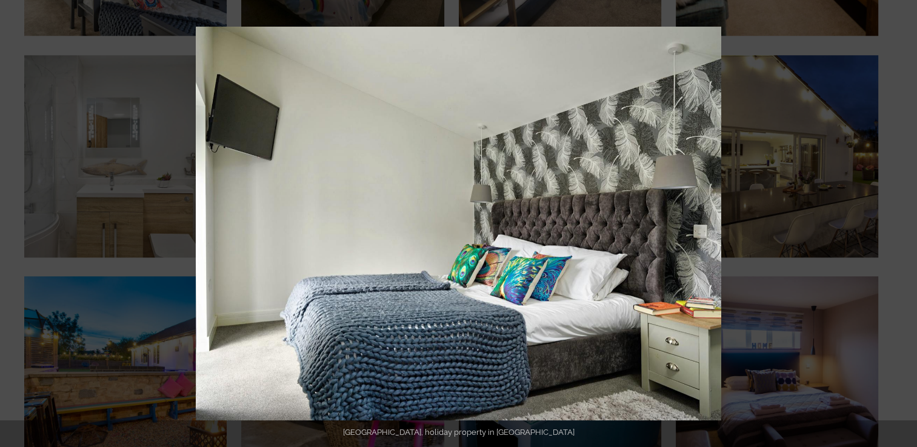
click at [905, 222] on button at bounding box center [896, 223] width 42 height 61
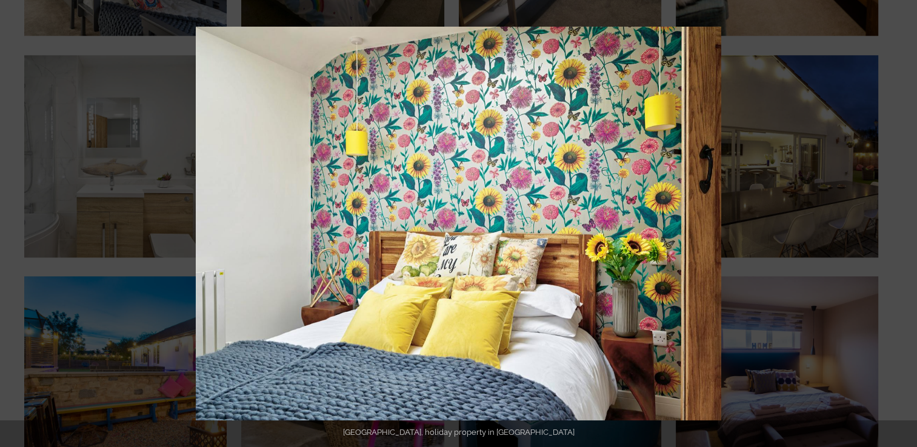
click at [905, 222] on button at bounding box center [896, 223] width 42 height 61
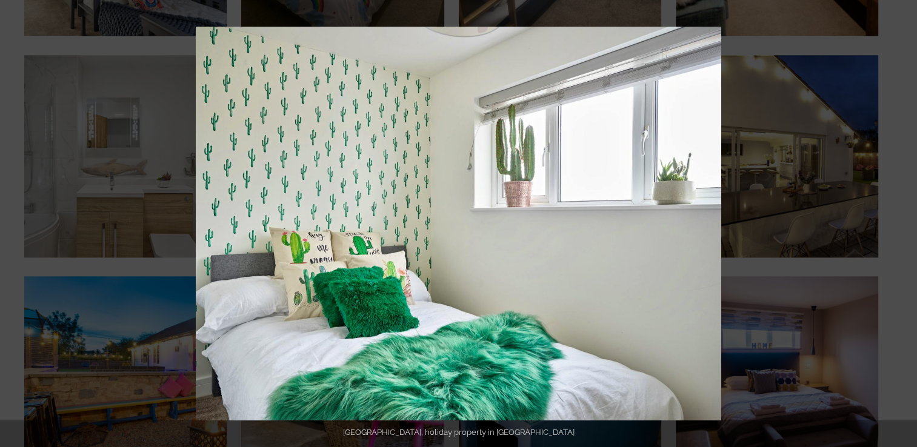
click at [905, 222] on button at bounding box center [896, 223] width 42 height 61
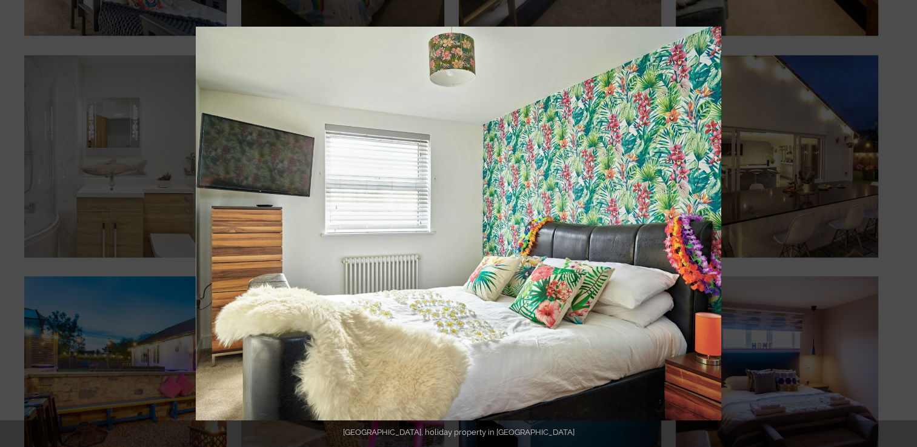
click at [905, 222] on button at bounding box center [896, 223] width 42 height 61
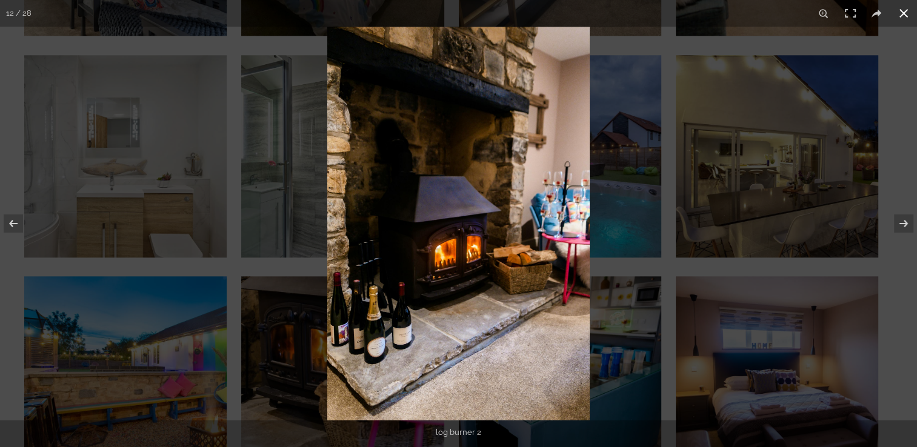
click at [902, 15] on button at bounding box center [904, 13] width 27 height 27
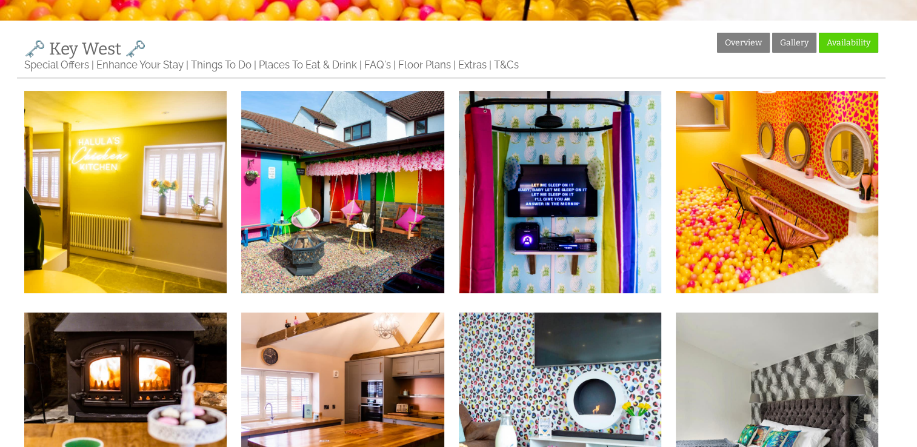
scroll to position [0, 0]
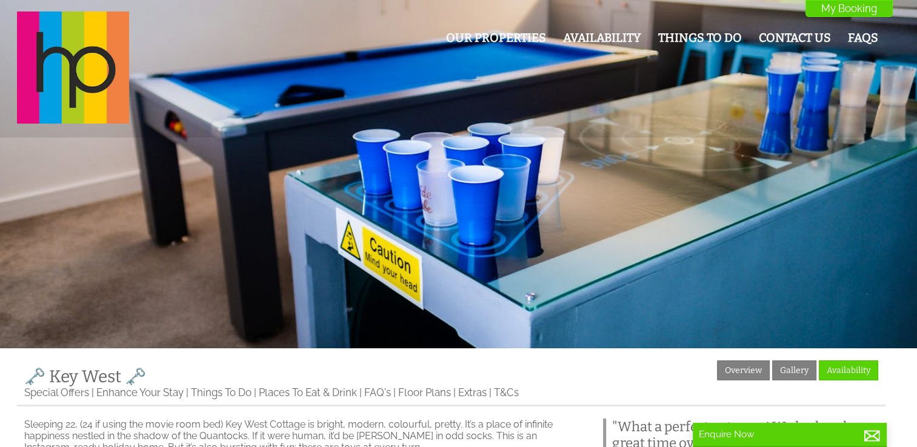
scroll to position [218, 0]
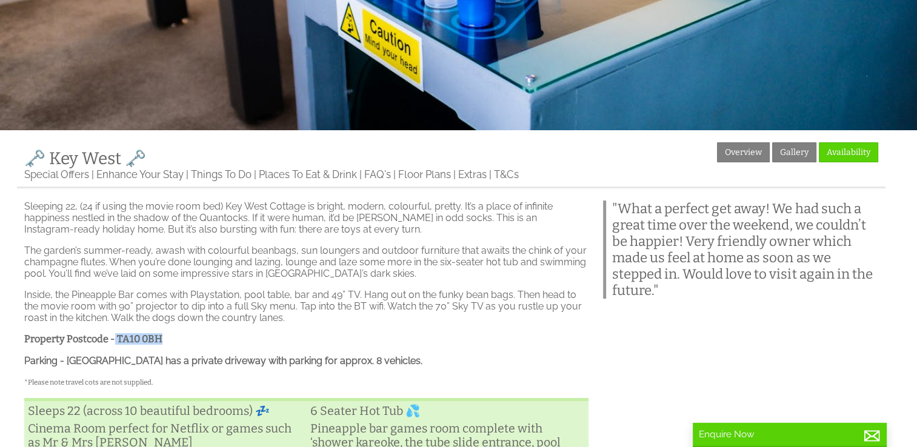
drag, startPoint x: 172, startPoint y: 346, endPoint x: 115, endPoint y: 348, distance: 57.0
click at [115, 345] on h3 "Property Postcode - TA10 0BH" at bounding box center [306, 339] width 564 height 12
drag, startPoint x: 115, startPoint y: 348, endPoint x: 145, endPoint y: 343, distance: 30.7
copy strong "TA10 0BH"
